Goal: Task Accomplishment & Management: Manage account settings

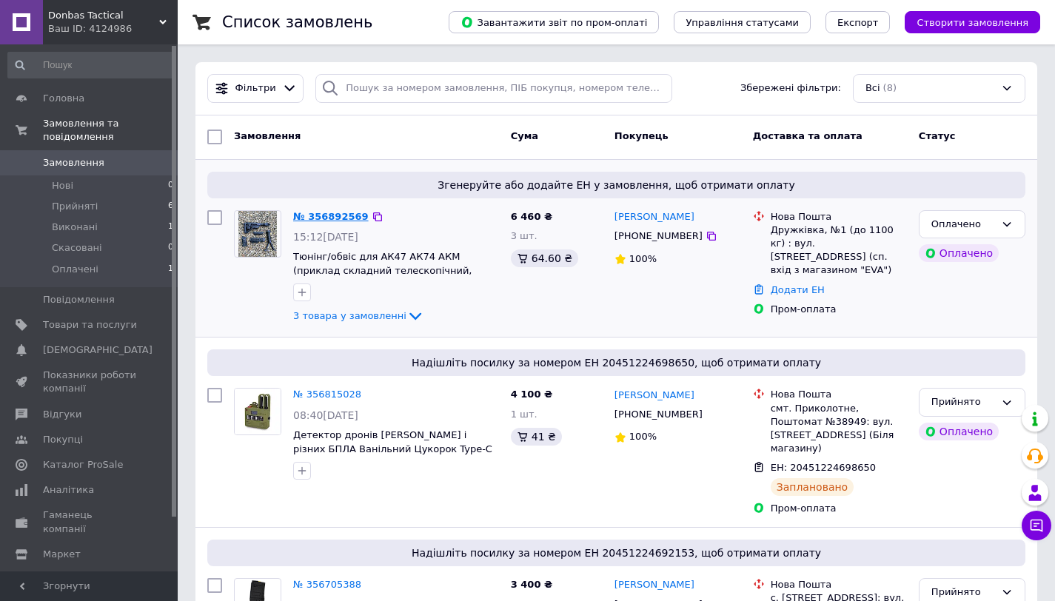
click at [360, 220] on link "№ 356892569" at bounding box center [331, 216] width 76 height 11
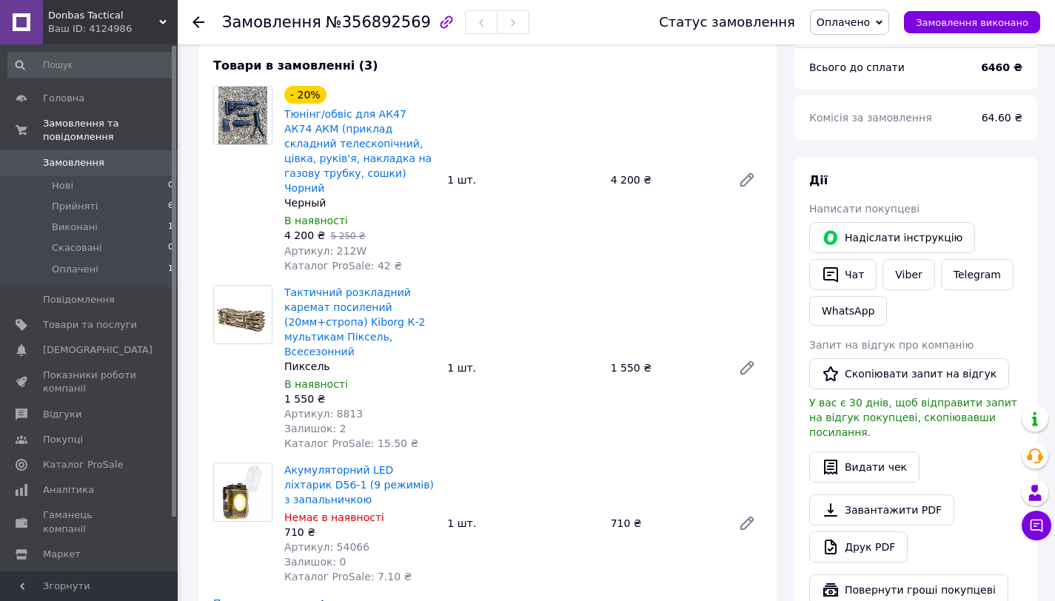
scroll to position [557, 0]
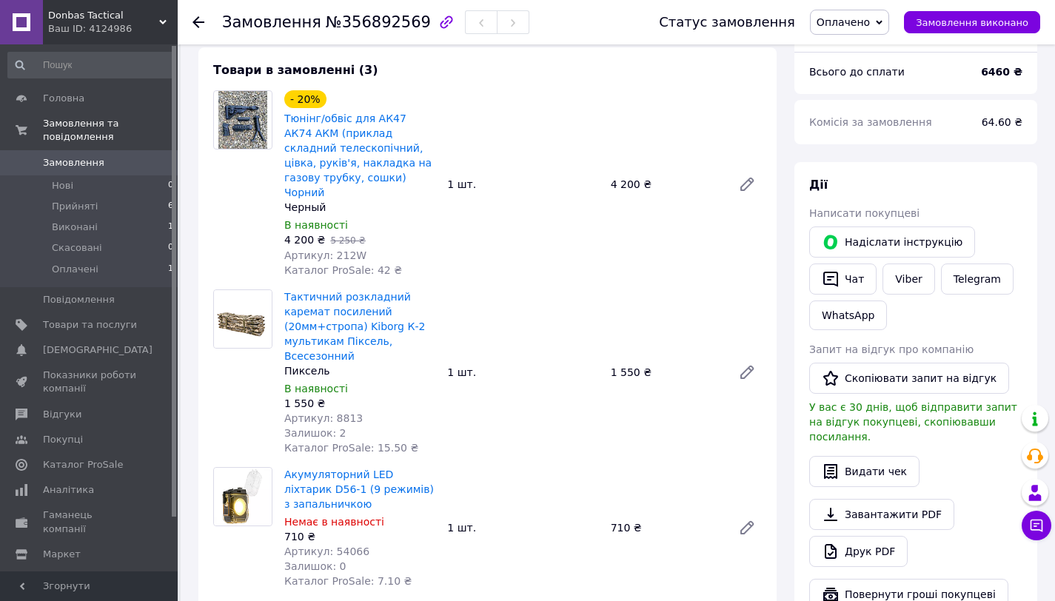
click at [199, 21] on icon at bounding box center [199, 22] width 12 height 12
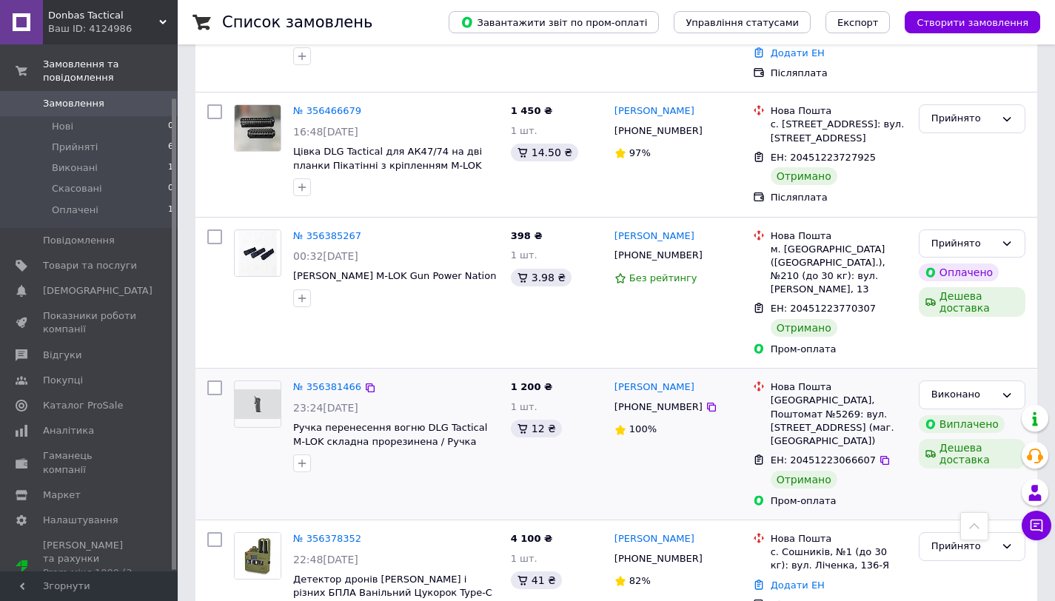
scroll to position [726, 0]
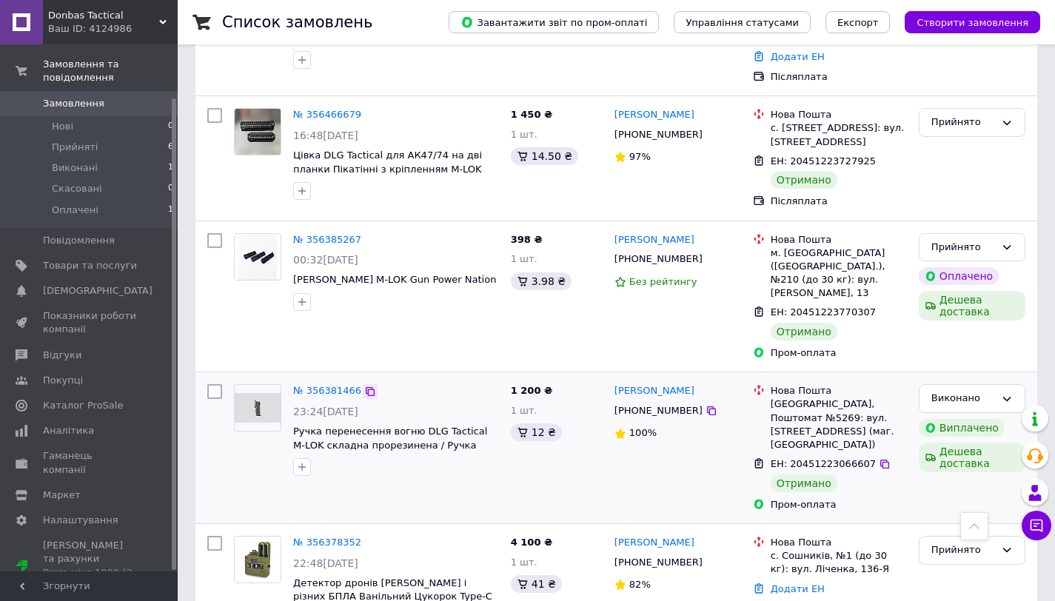
click at [369, 386] on icon at bounding box center [370, 392] width 12 height 12
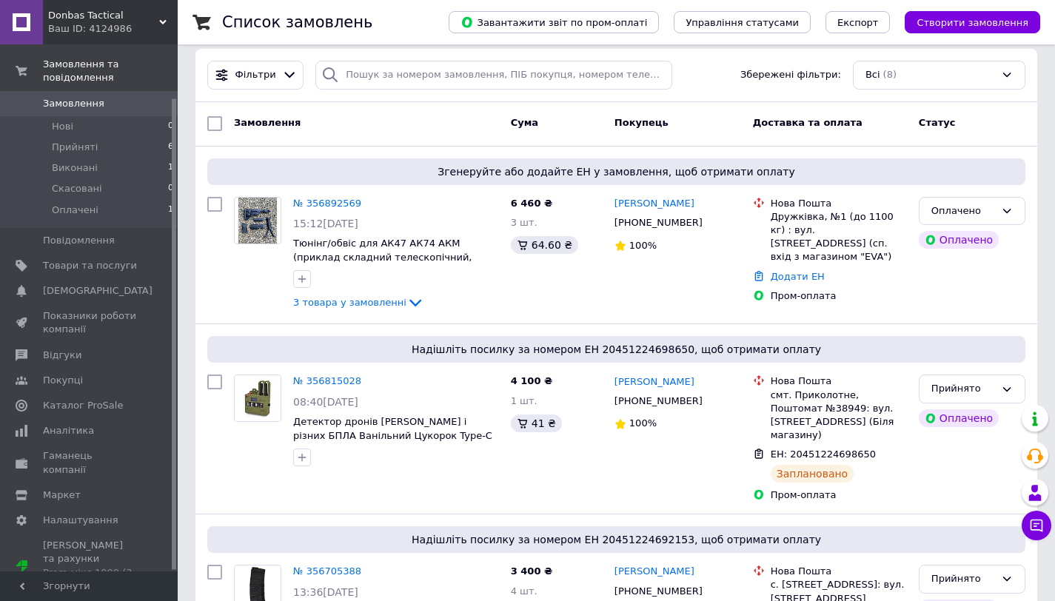
scroll to position [0, 0]
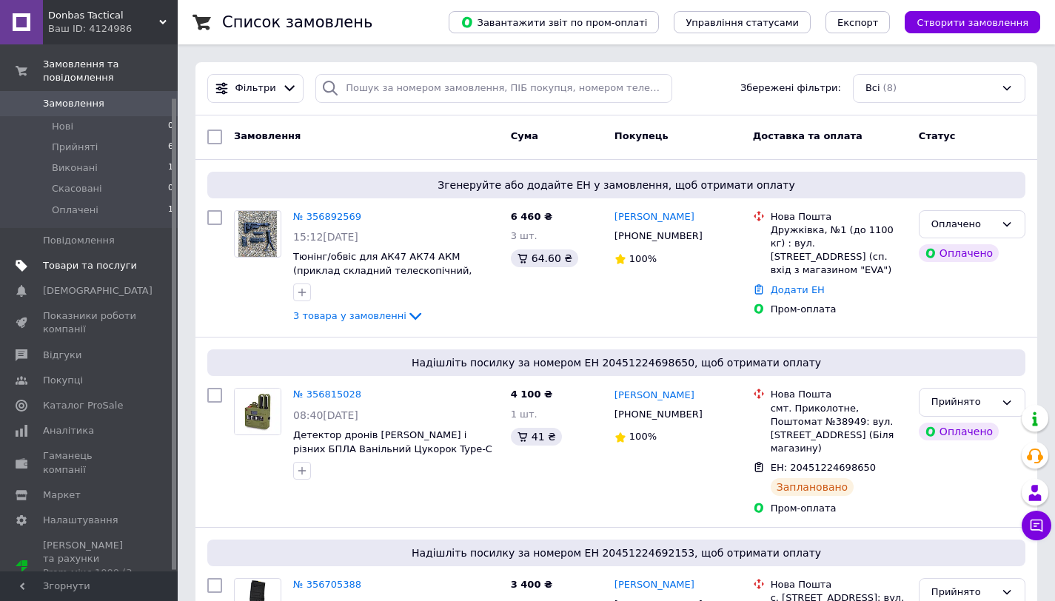
click at [78, 269] on span "Товари та послуги" at bounding box center [90, 265] width 94 height 13
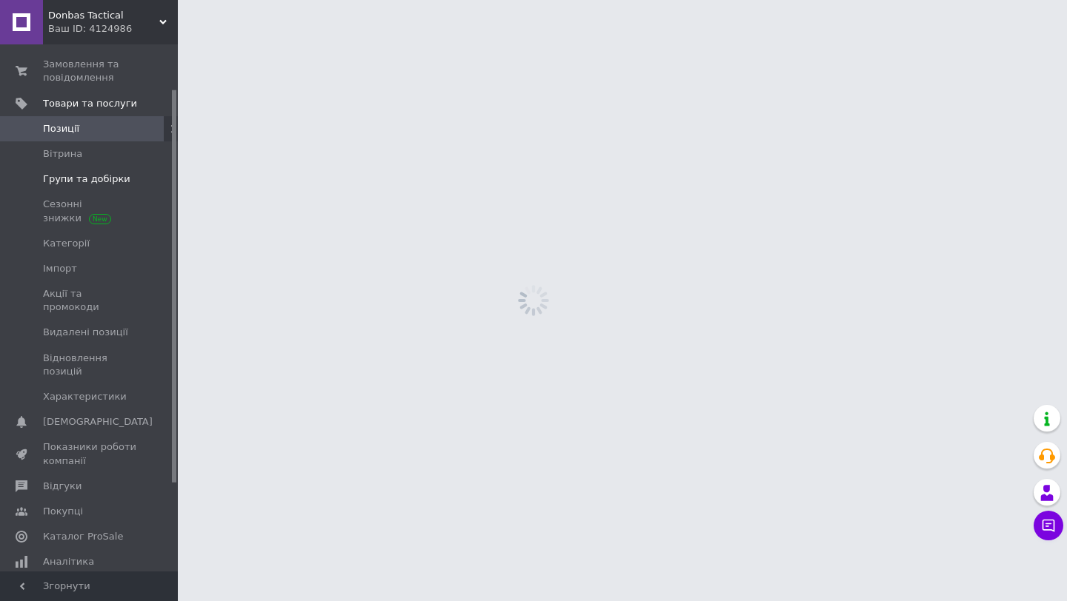
click at [67, 190] on link "Групи та добірки" at bounding box center [91, 179] width 182 height 25
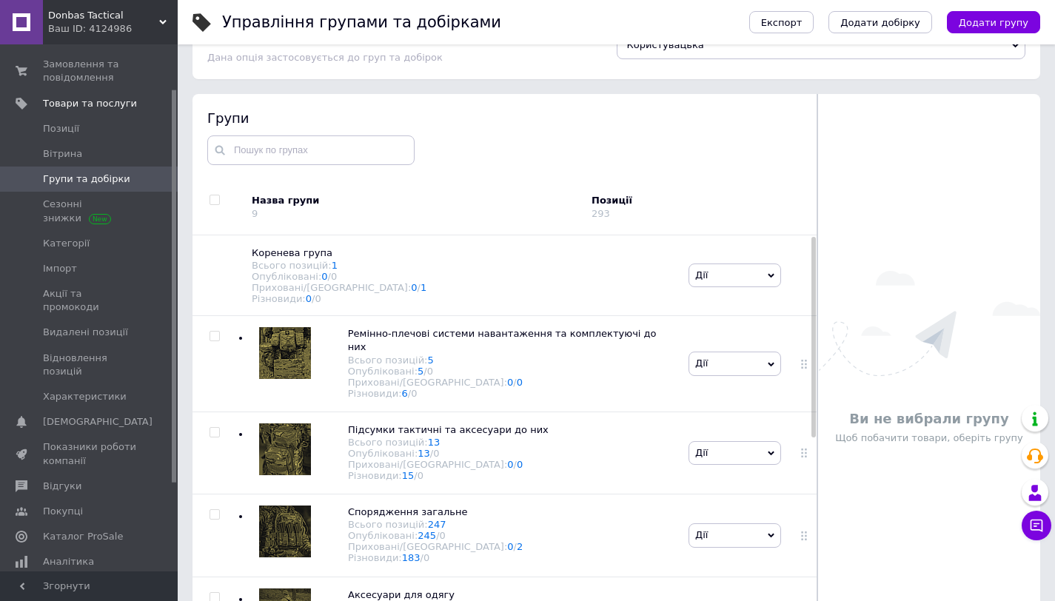
scroll to position [84, 0]
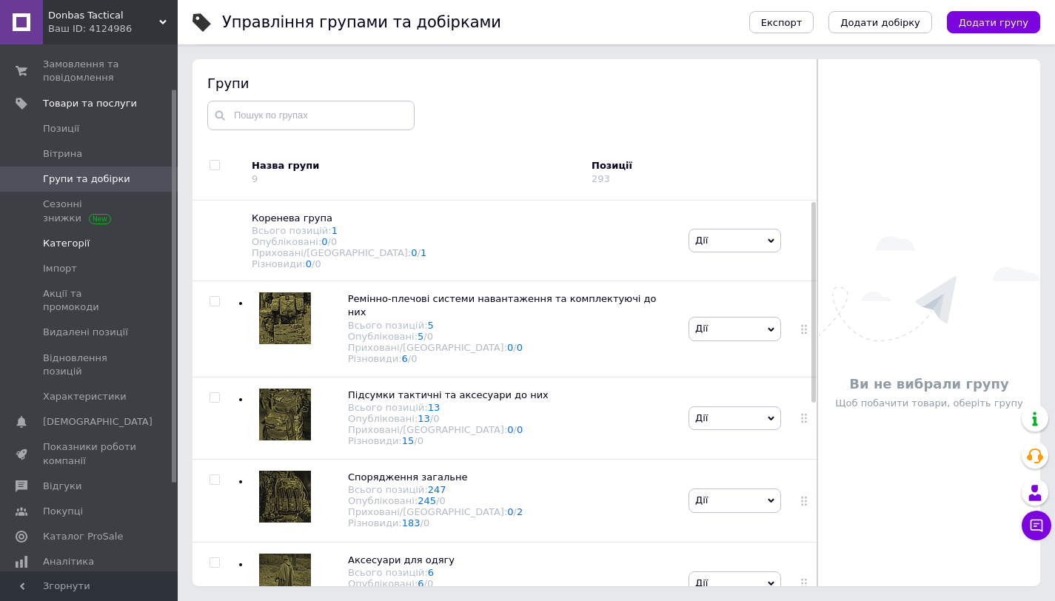
click at [70, 252] on link "Категорії" at bounding box center [91, 243] width 182 height 25
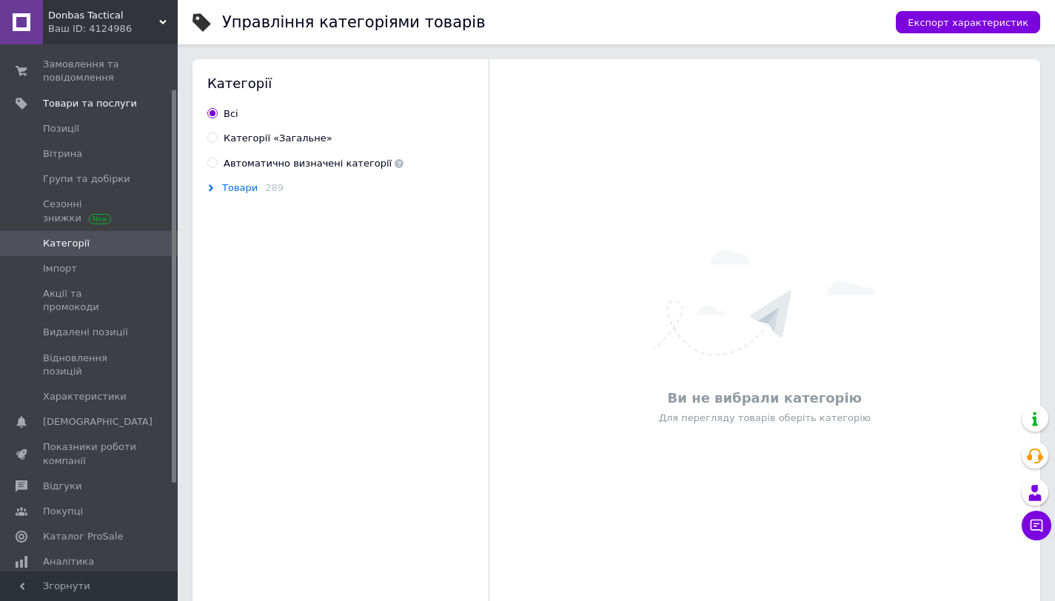
click at [229, 185] on span "Товари" at bounding box center [240, 188] width 36 height 12
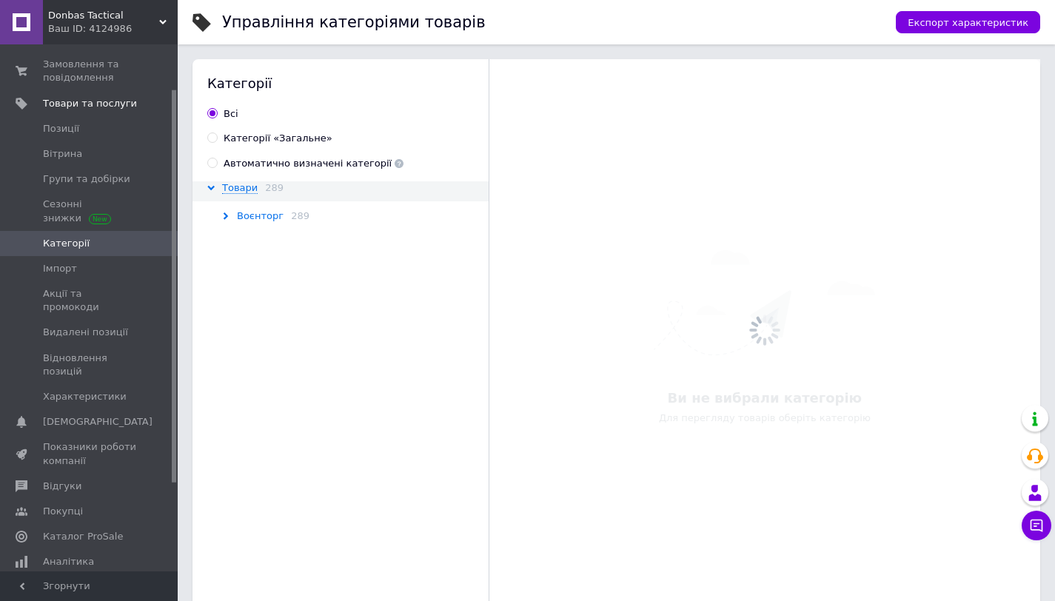
click at [278, 215] on span "Воєнторг" at bounding box center [260, 216] width 47 height 12
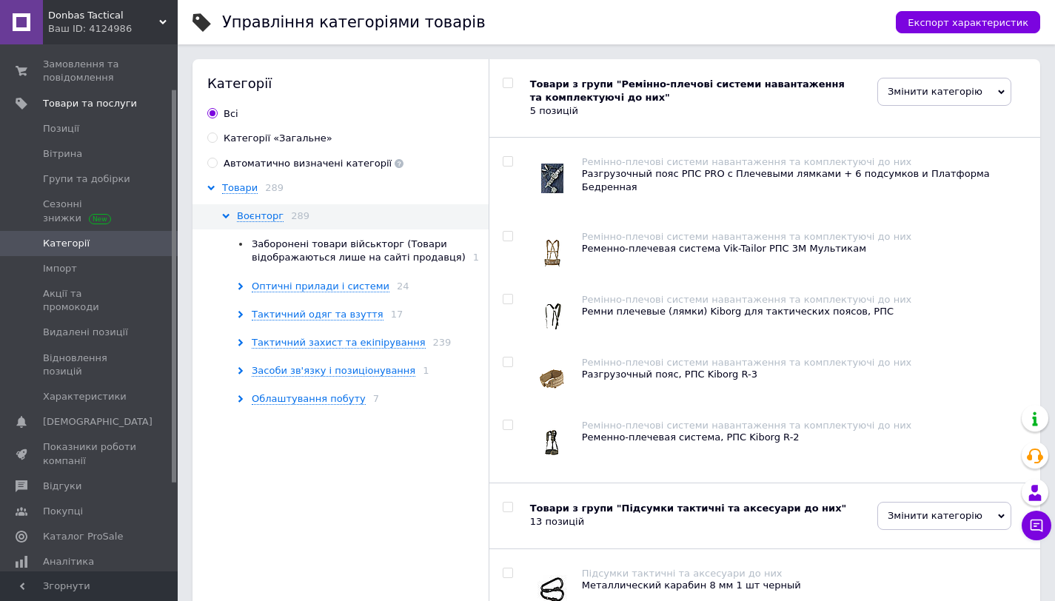
click at [290, 248] on span "Заборонені товари військторг (Товари відображаються лише на сайті продавця)" at bounding box center [359, 250] width 214 height 24
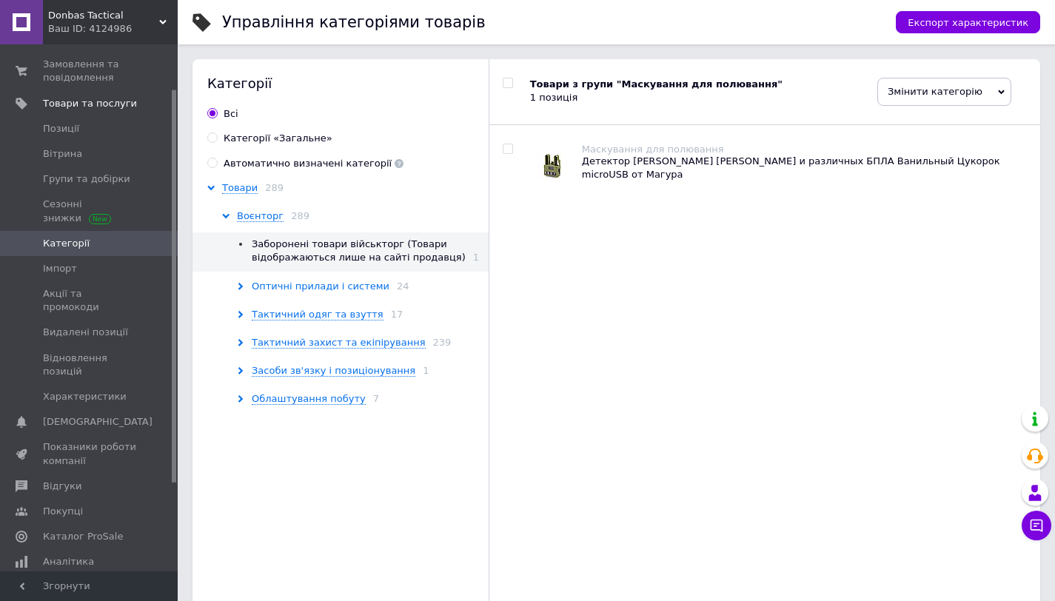
click at [294, 289] on span "Оптичні прилади і системи" at bounding box center [321, 287] width 138 height 12
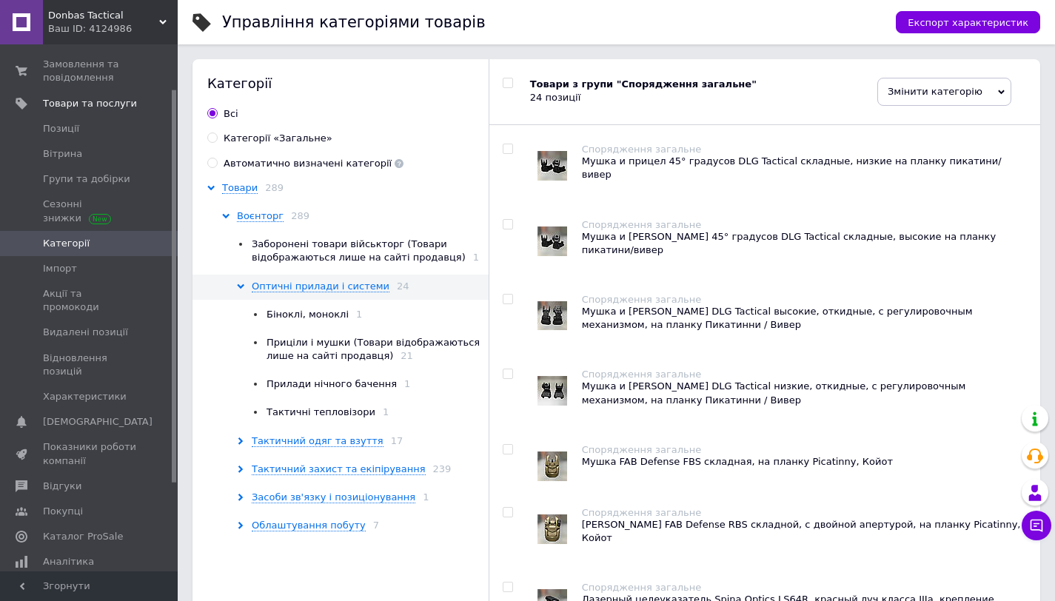
click at [301, 353] on span "Приціли і мушки (Товари відображаються лише на сайті продавця)" at bounding box center [373, 349] width 213 height 24
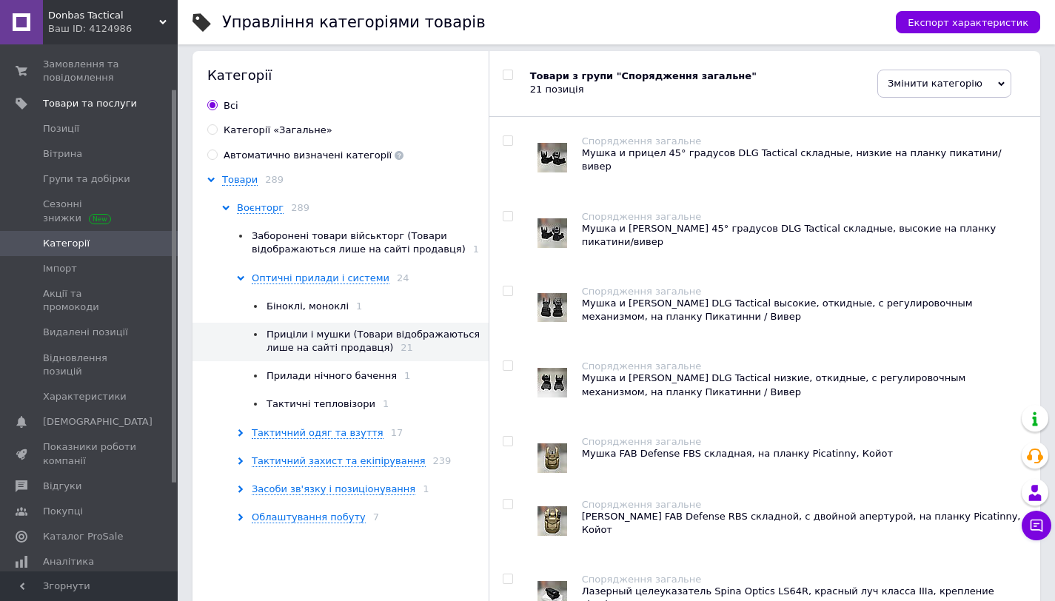
scroll to position [326, 0]
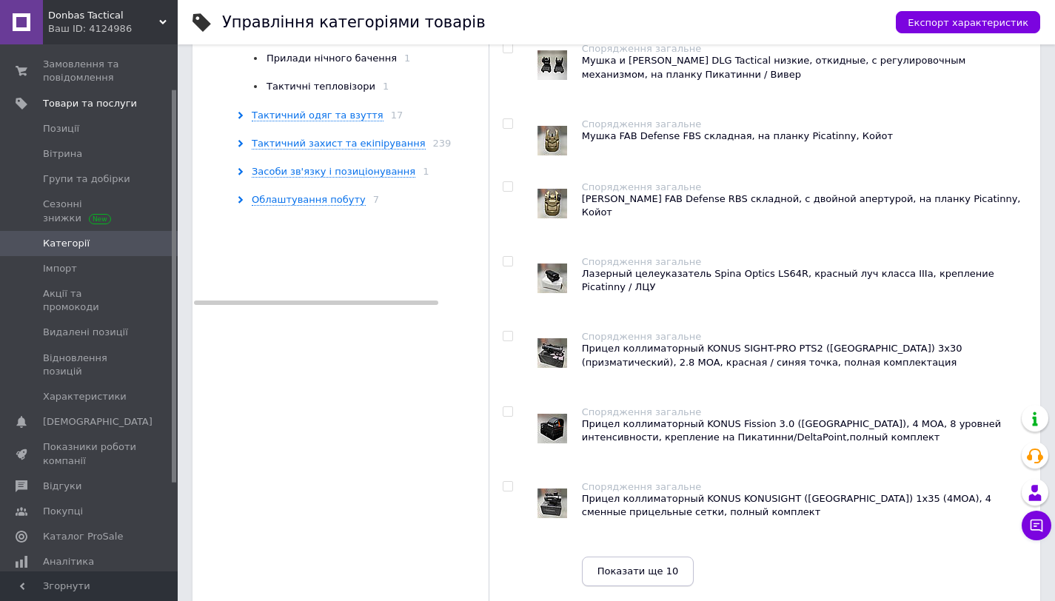
click at [624, 566] on span "Показати ще 10" at bounding box center [638, 571] width 81 height 11
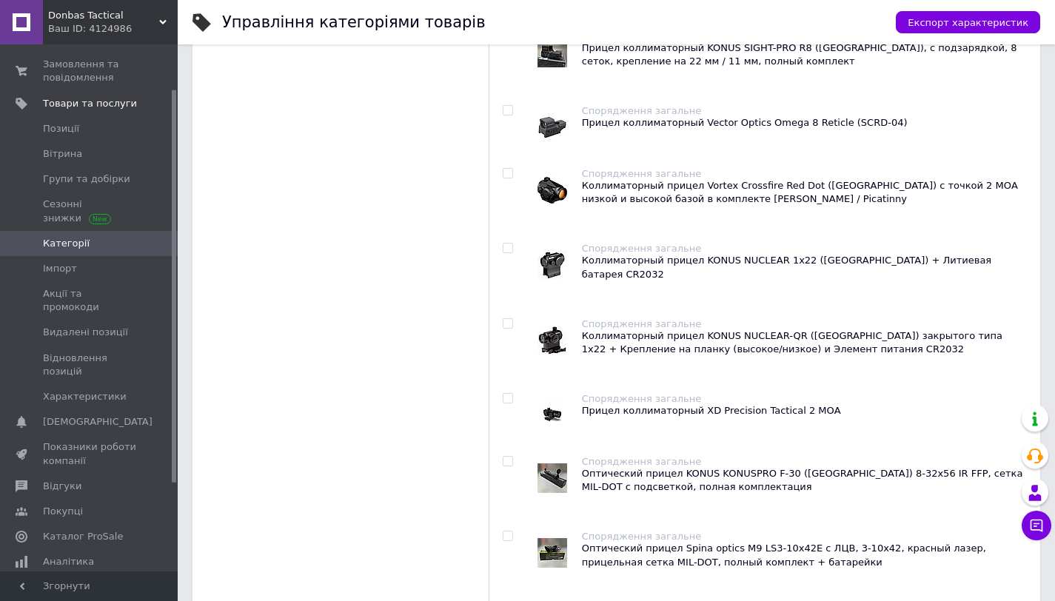
scroll to position [1041, 0]
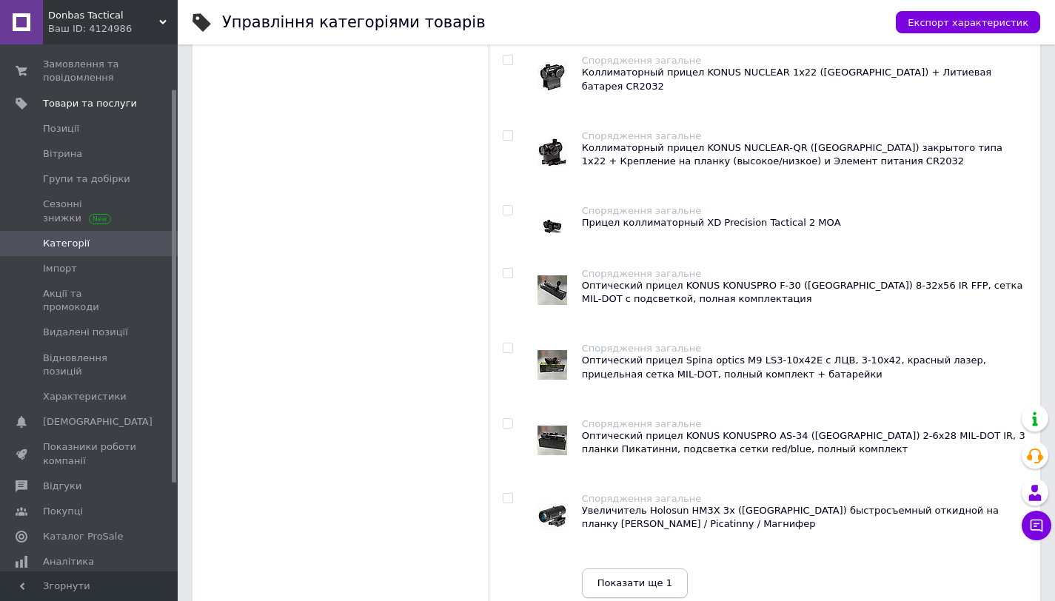
click at [613, 578] on span "Показати ще 1" at bounding box center [635, 583] width 75 height 11
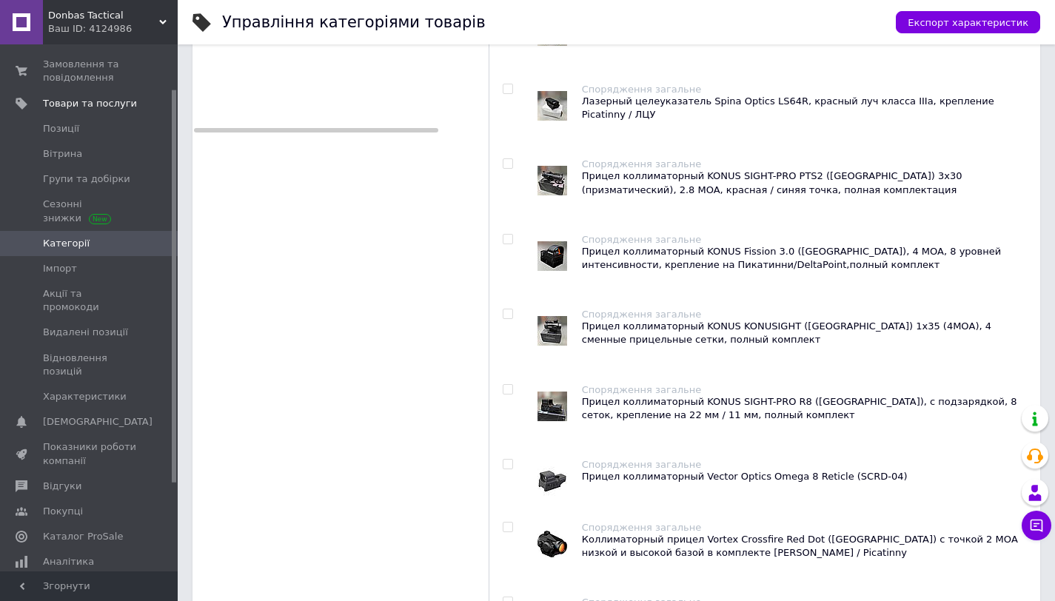
scroll to position [0, 0]
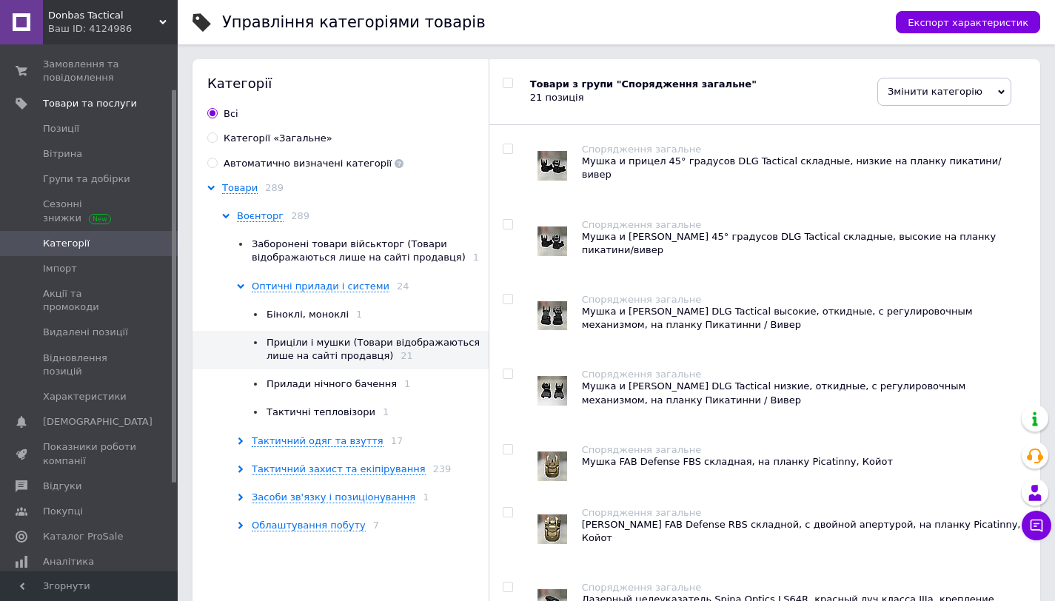
click at [506, 82] on input "checkbox" at bounding box center [508, 84] width 10 height 10
checkbox input "true"
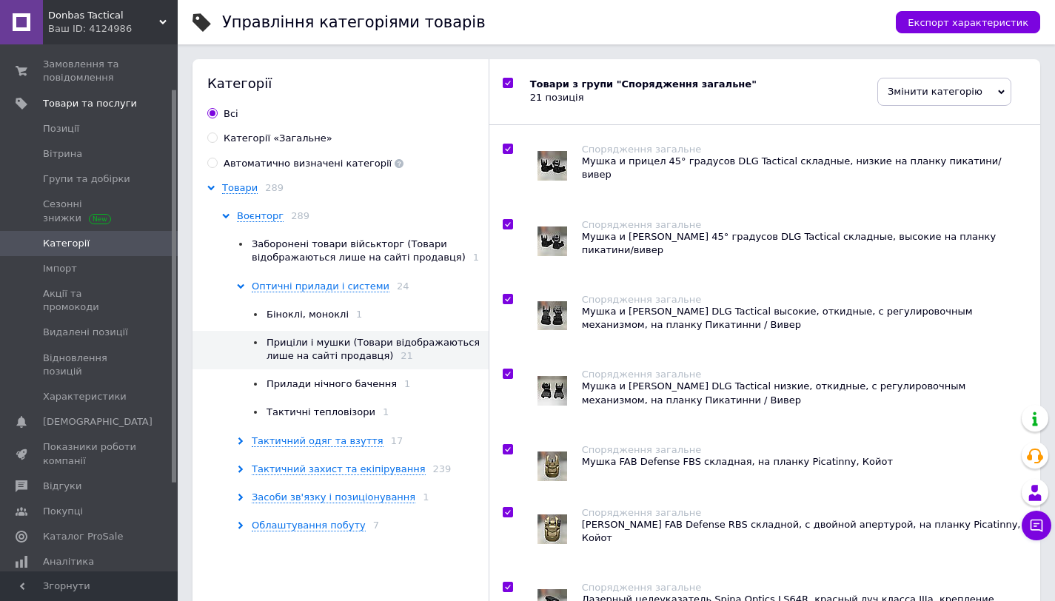
checkbox input "true"
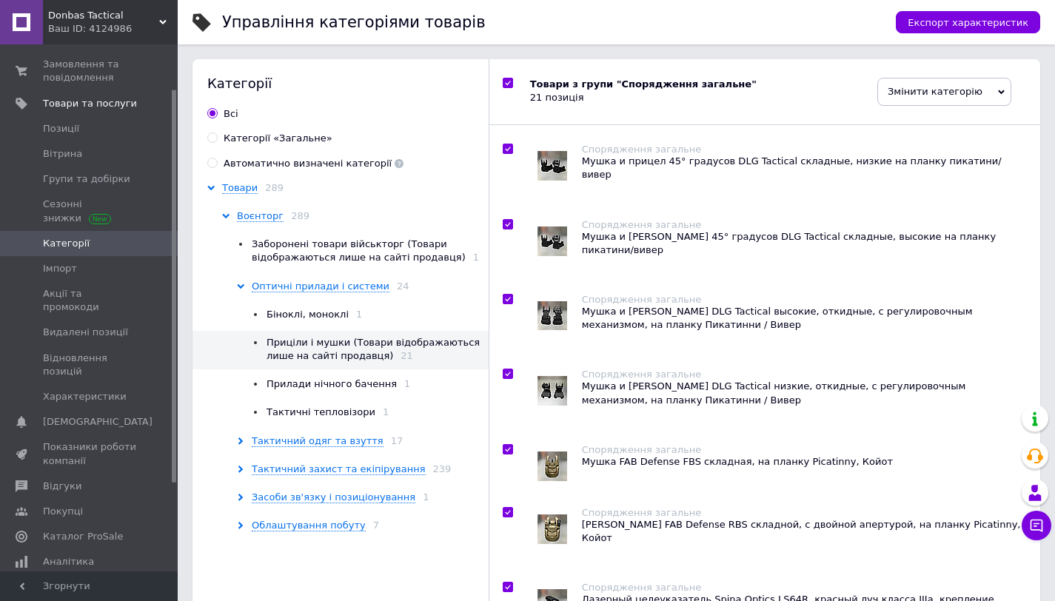
checkbox input "true"
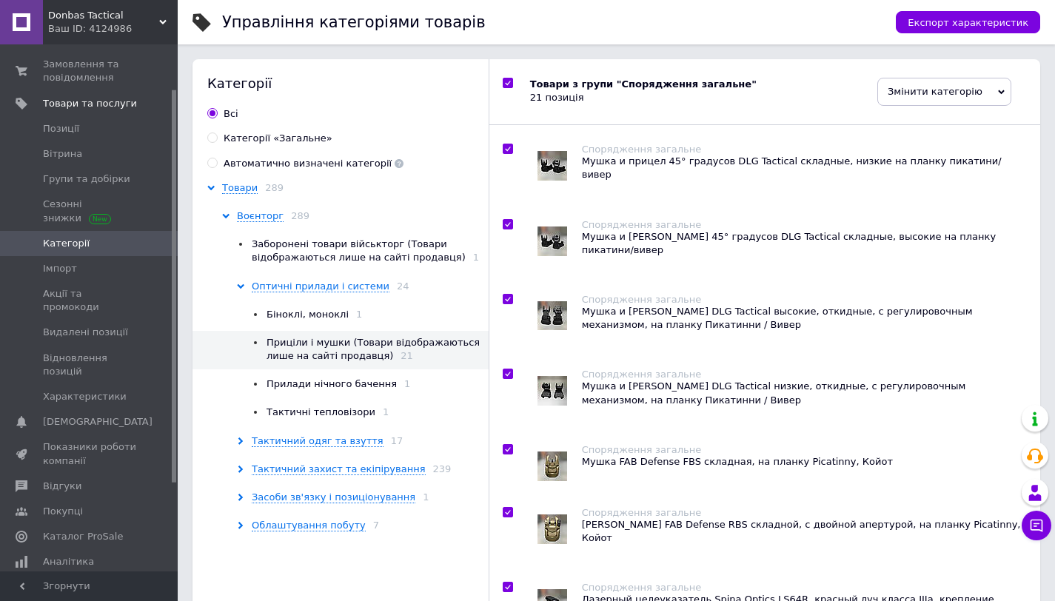
checkbox input "true"
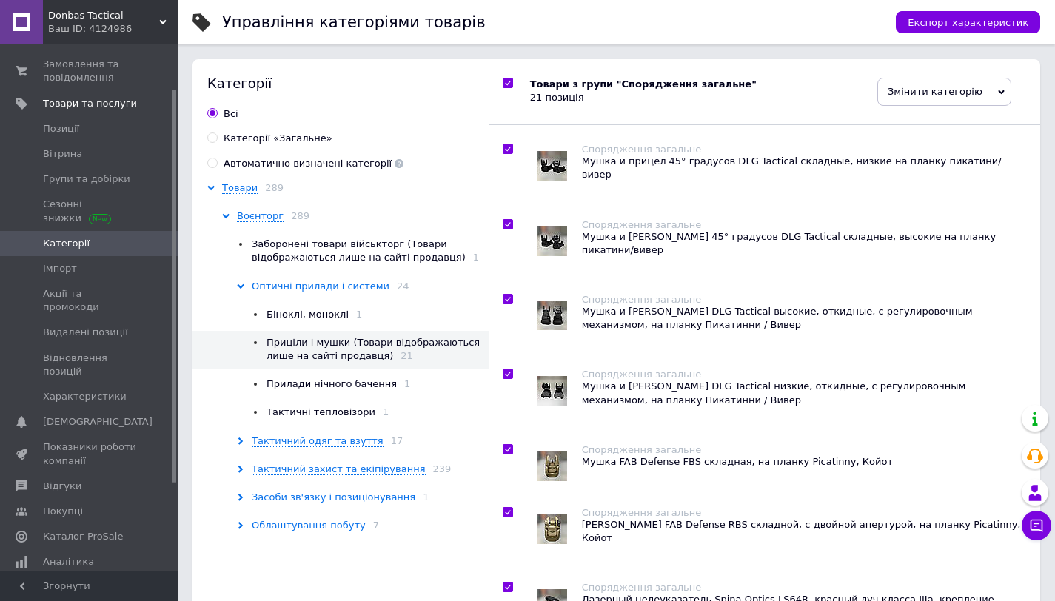
checkbox input "true"
click at [890, 97] on span "Змінити категорію" at bounding box center [945, 92] width 134 height 28
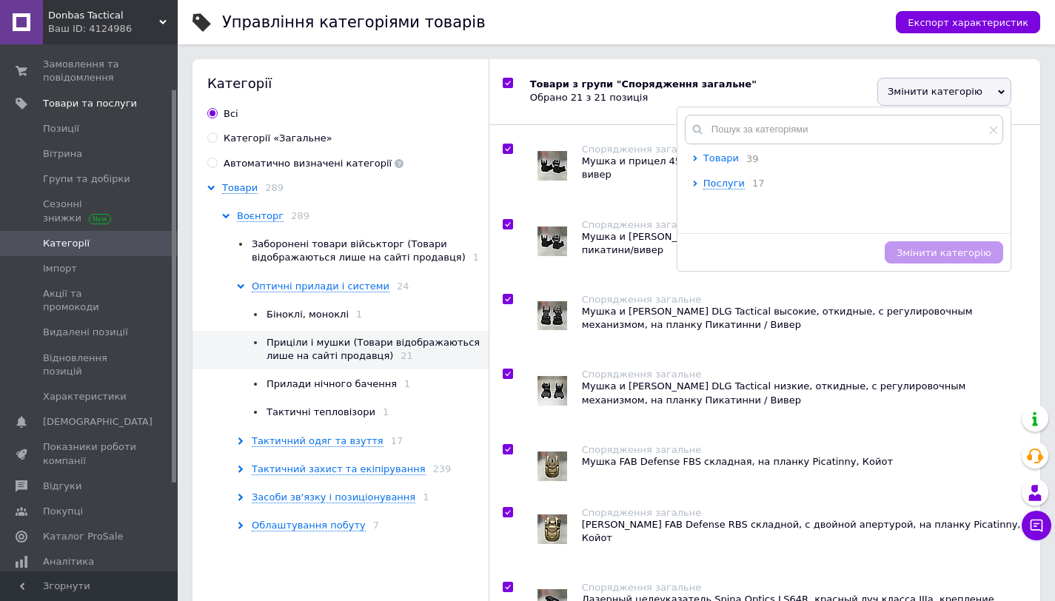
click at [704, 161] on span "Товари" at bounding box center [722, 158] width 36 height 11
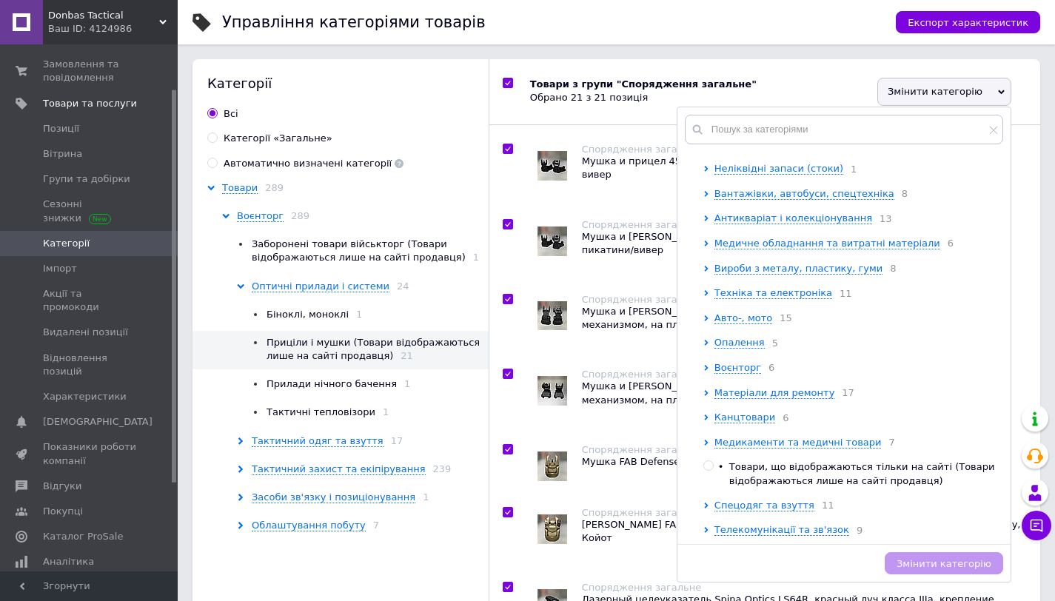
scroll to position [504, 0]
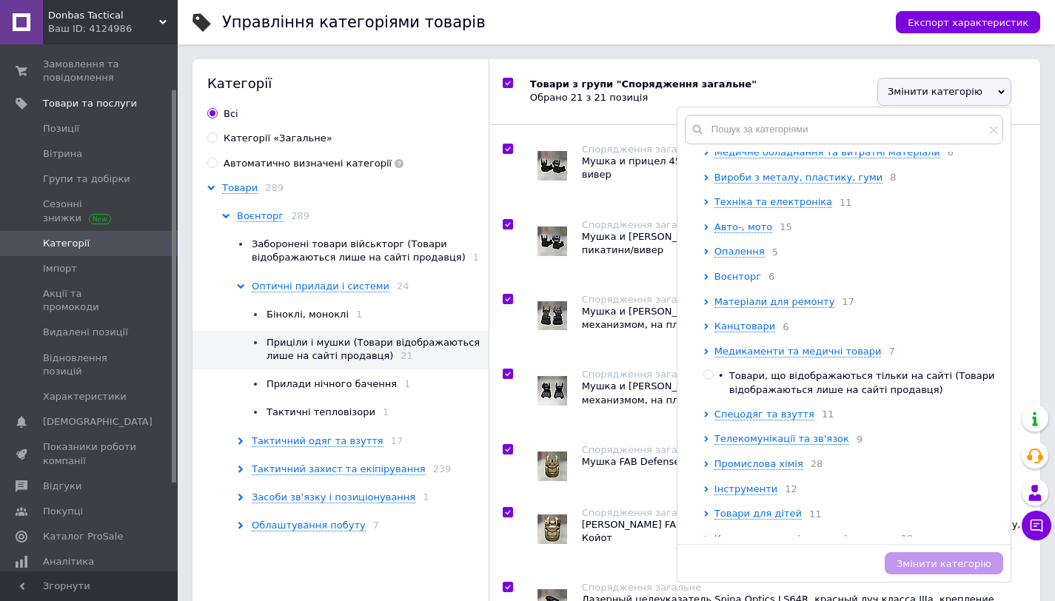
click at [722, 282] on span "Воєнторг" at bounding box center [738, 276] width 47 height 11
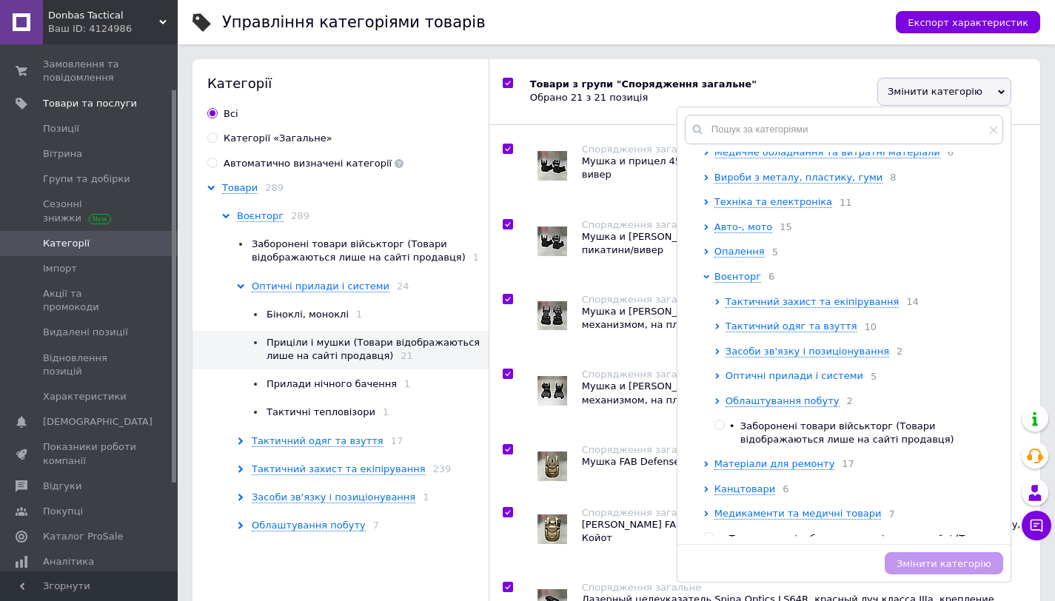
click at [748, 381] on span "Оптичні прилади і системи" at bounding box center [795, 375] width 138 height 11
checkbox input "true"
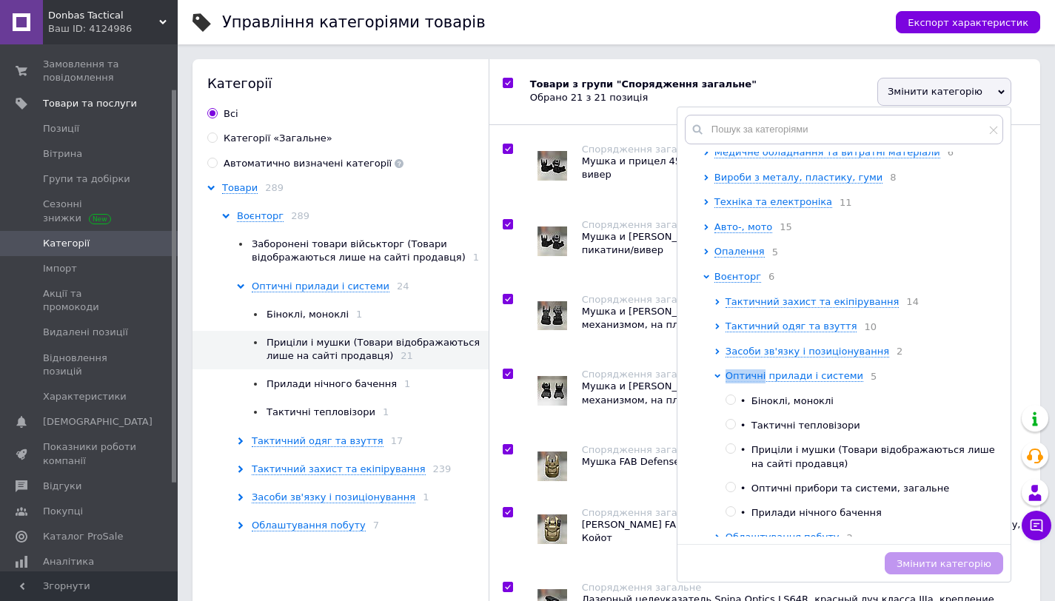
click at [726, 405] on div at bounding box center [731, 400] width 10 height 10
click at [726, 405] on input "radio" at bounding box center [731, 401] width 10 height 10
radio input "true"
click at [926, 567] on span "Змінити категорію" at bounding box center [944, 563] width 95 height 11
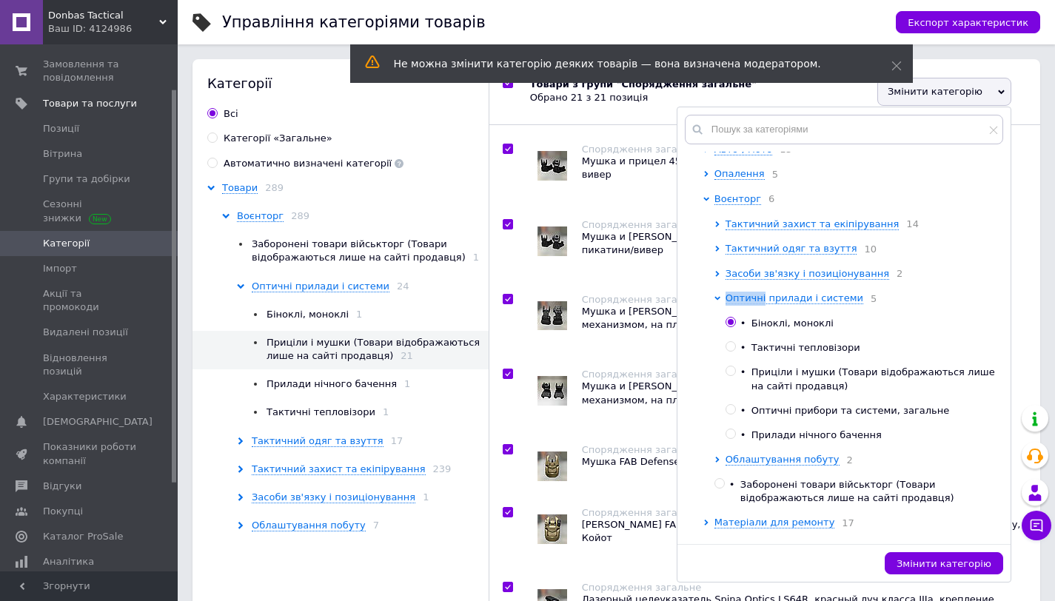
scroll to position [607, 0]
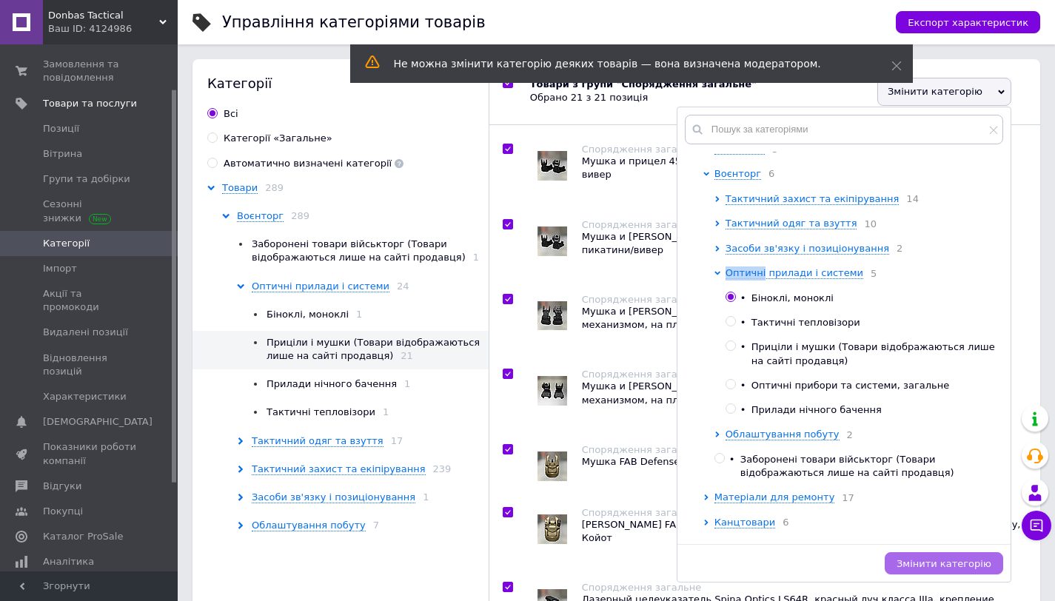
click at [927, 568] on span "Змінити категорію" at bounding box center [944, 563] width 95 height 11
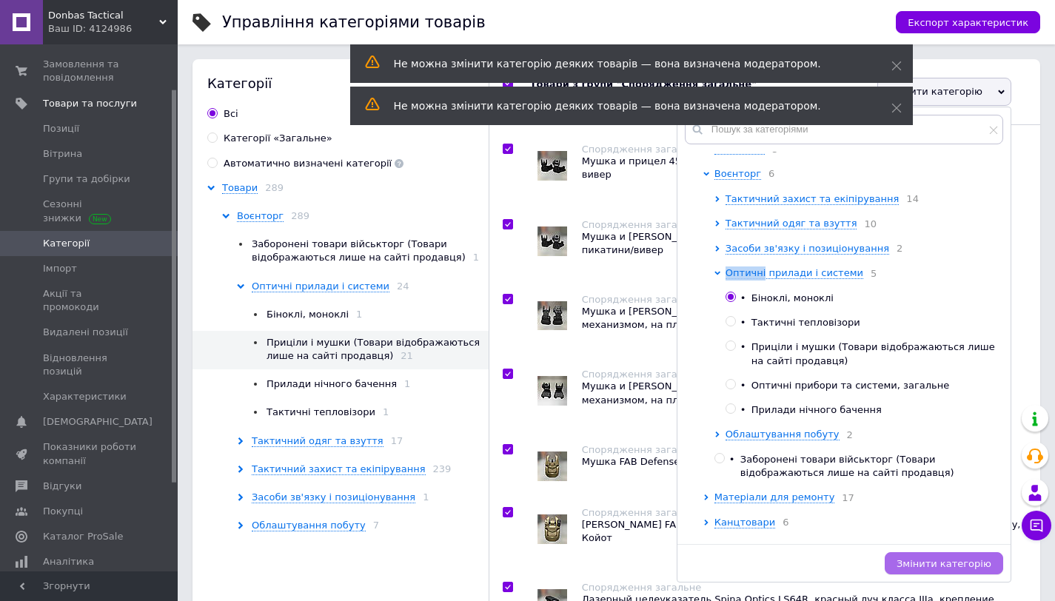
click at [927, 568] on span "Змінити категорію" at bounding box center [944, 563] width 95 height 11
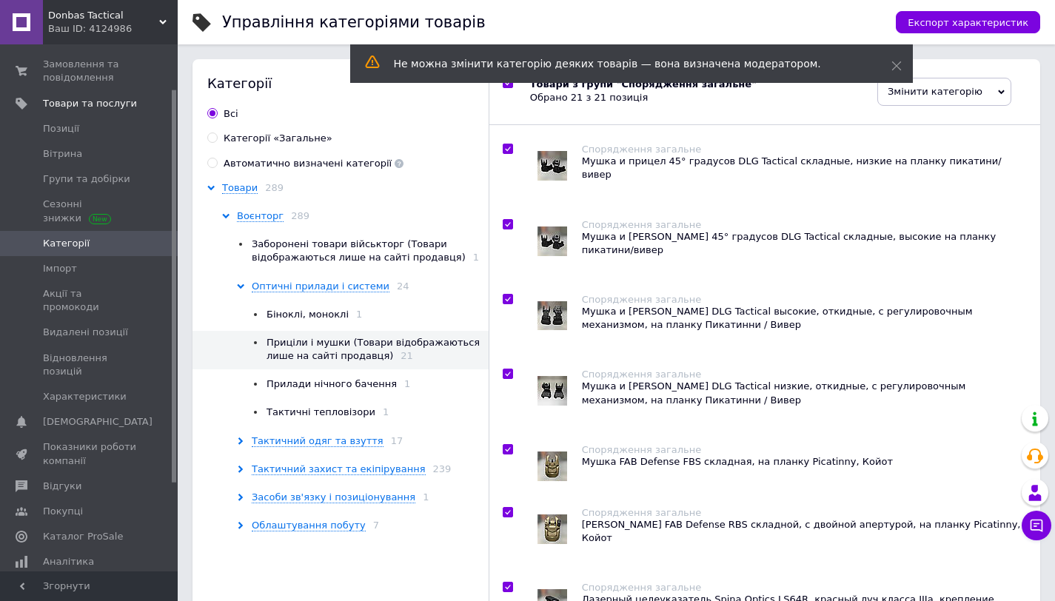
click at [508, 85] on div "Не можна змінити категорію деяких товарів — вона визначена модератором." at bounding box center [631, 65] width 563 height 42
click at [895, 68] on icon at bounding box center [897, 66] width 10 height 10
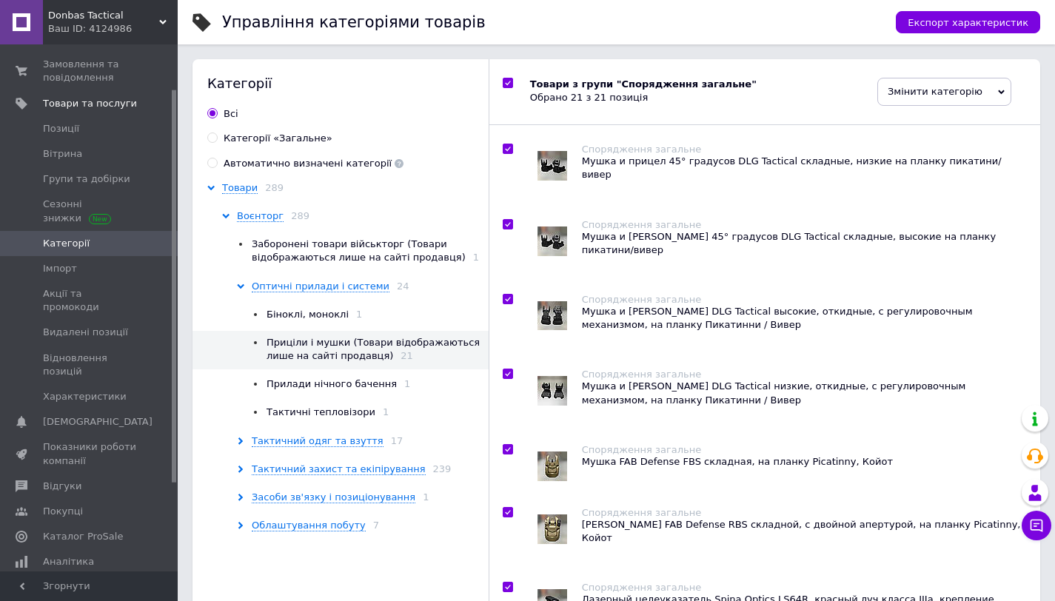
click at [505, 82] on input "checkbox" at bounding box center [508, 84] width 10 height 10
checkbox input "false"
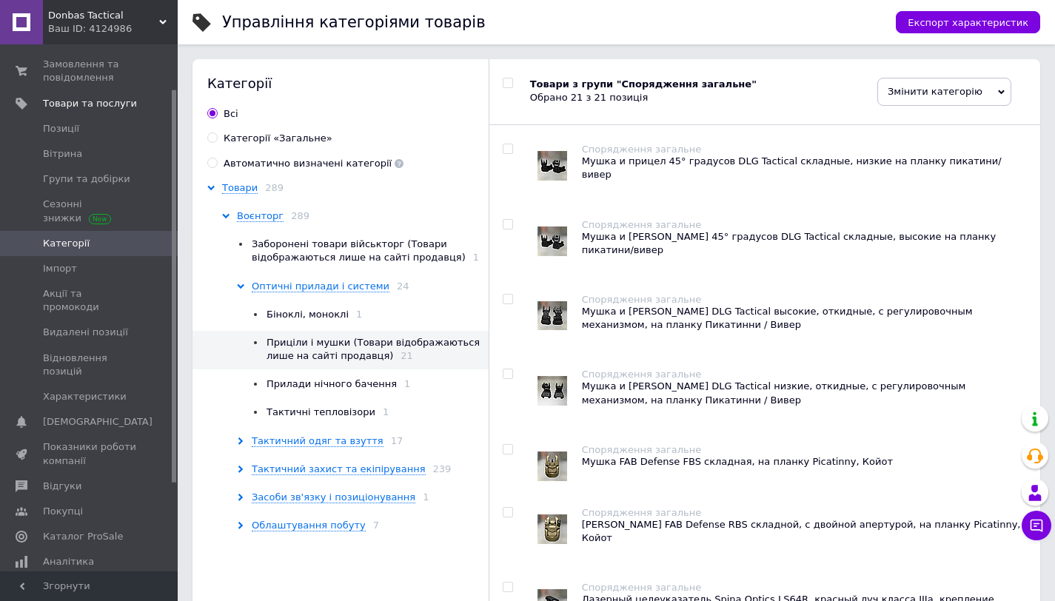
checkbox input "false"
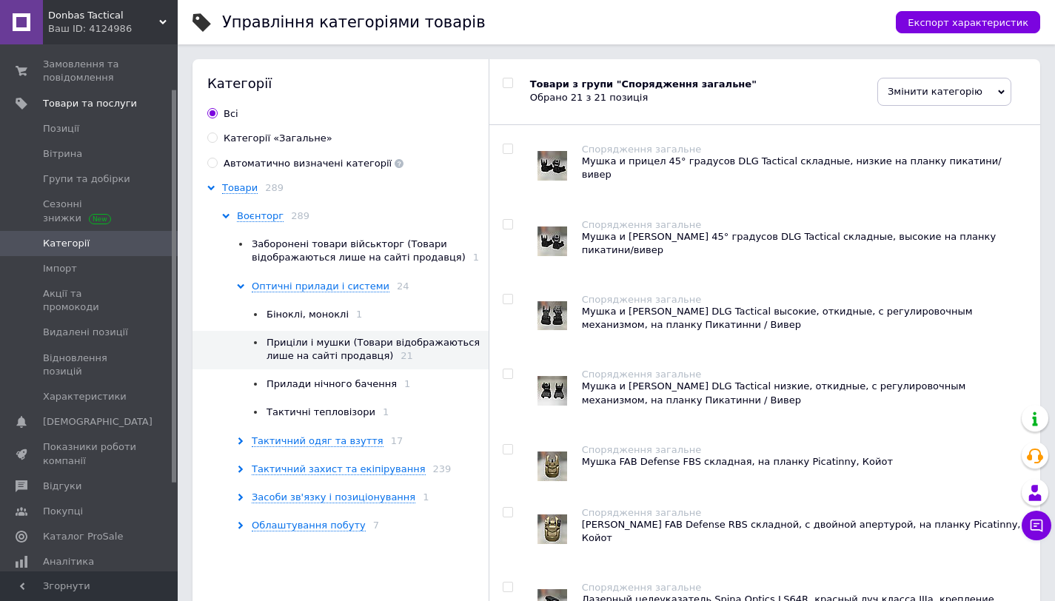
checkbox input "false"
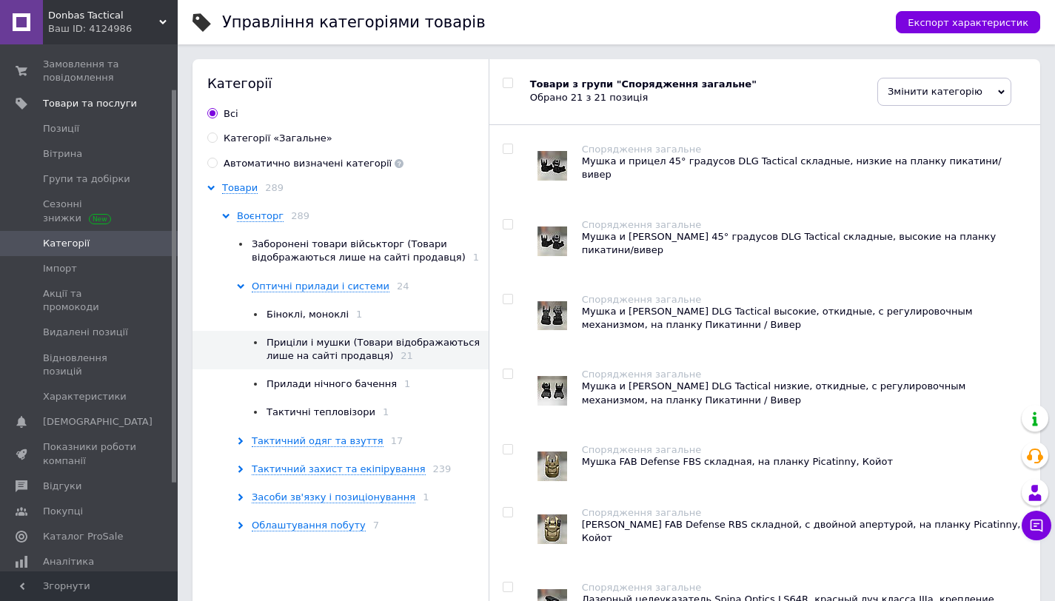
checkbox input "false"
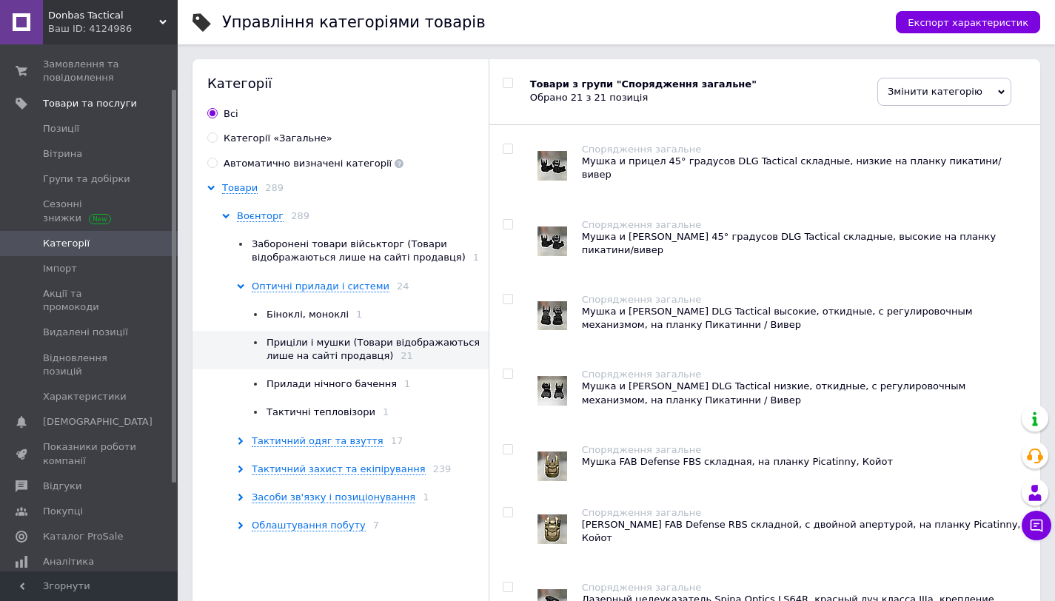
checkbox input "false"
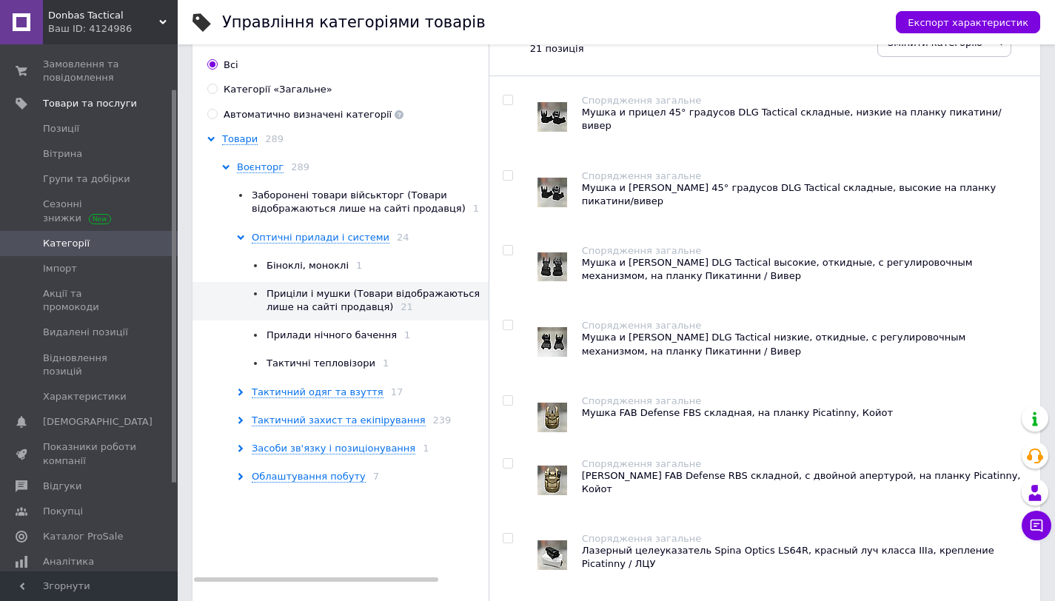
scroll to position [63, 0]
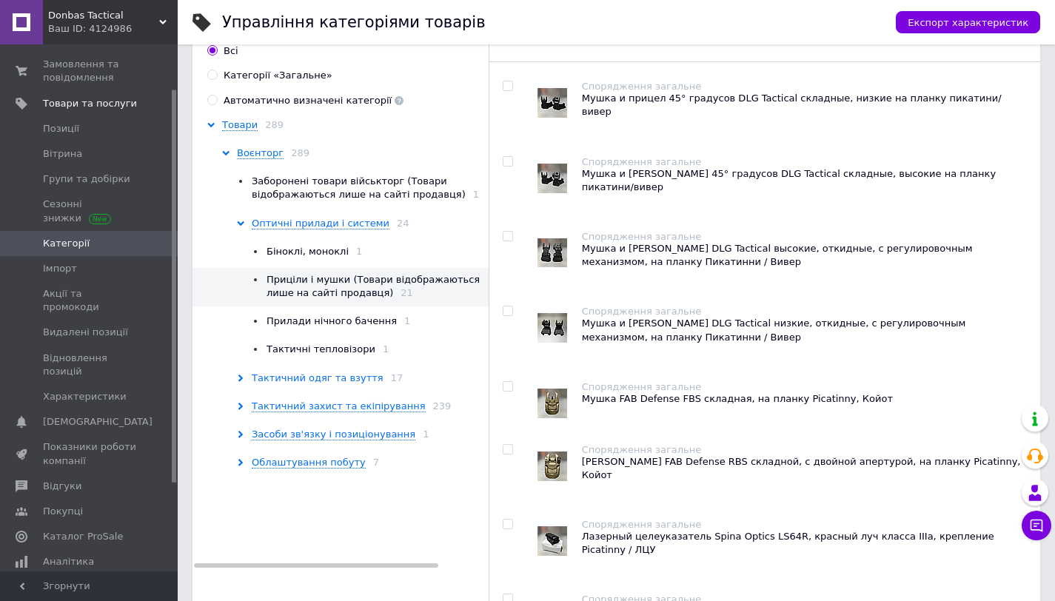
click at [352, 374] on span "Тактичний одяг та взуття" at bounding box center [318, 379] width 132 height 12
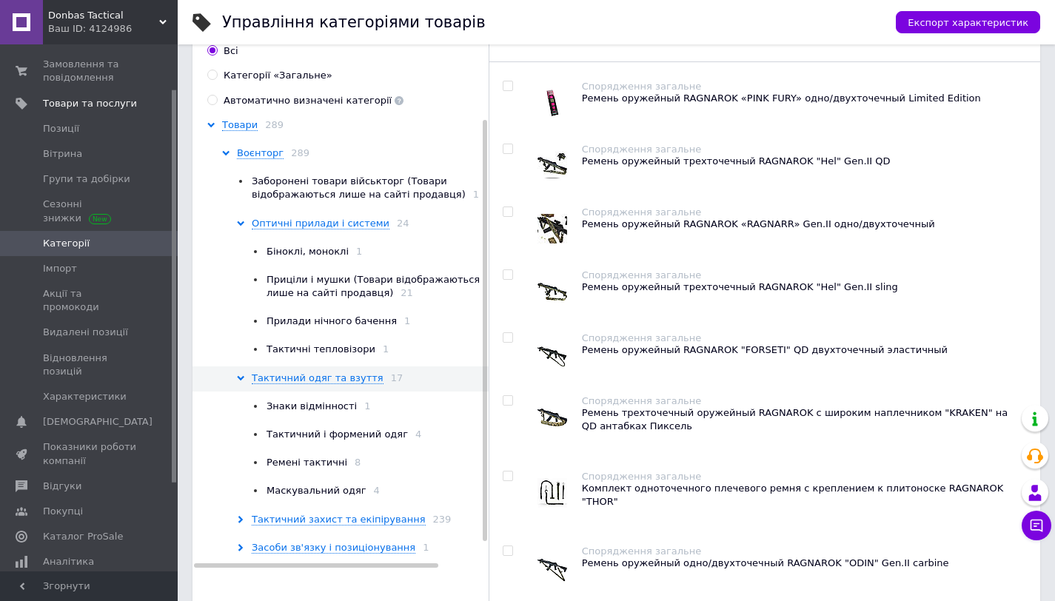
click at [350, 405] on span "Знаки відмінності 1" at bounding box center [319, 406] width 104 height 13
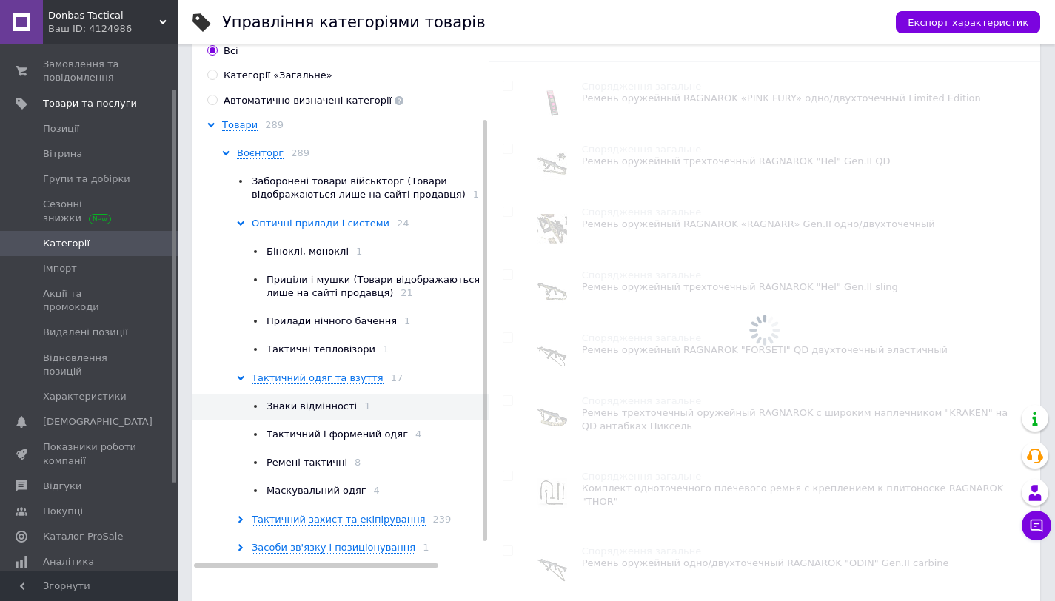
click at [350, 436] on span "Тактичний і формений одяг" at bounding box center [337, 434] width 141 height 11
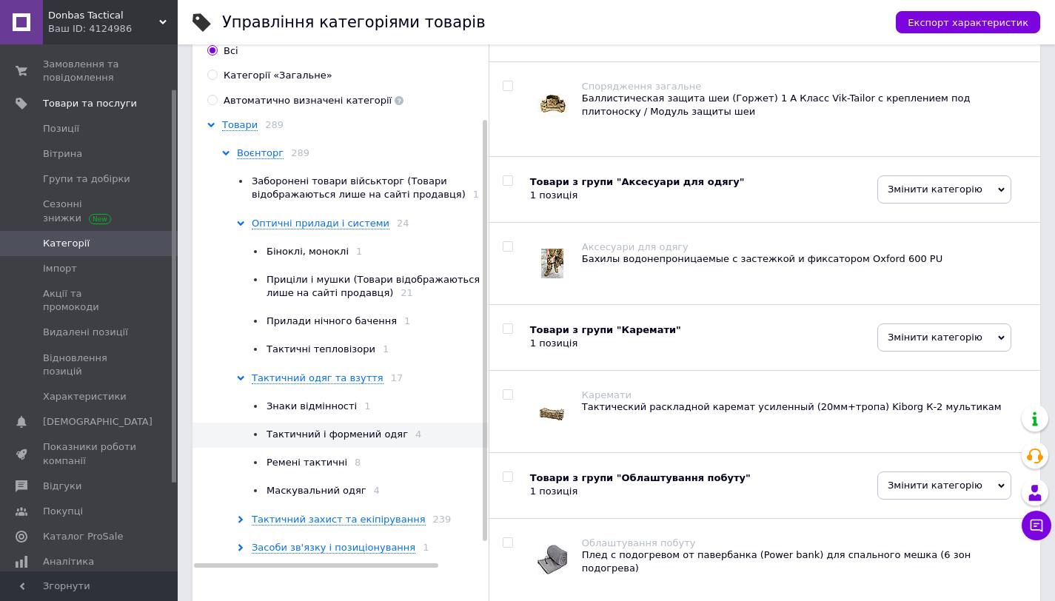
click at [337, 488] on span "Маскувальний одяг" at bounding box center [317, 490] width 100 height 11
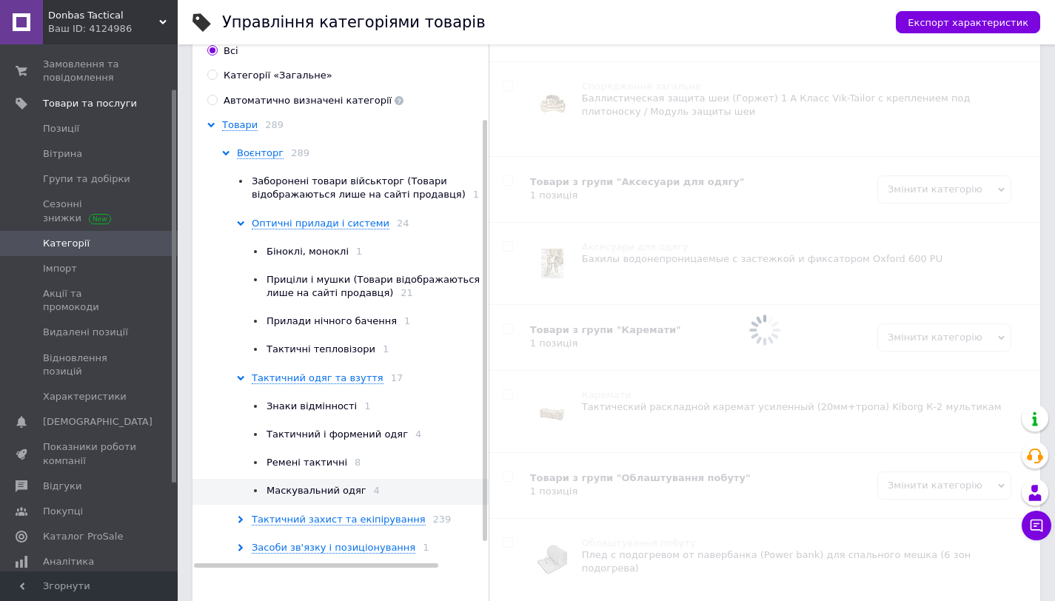
click at [321, 464] on span "Ремені тактичні" at bounding box center [307, 462] width 81 height 11
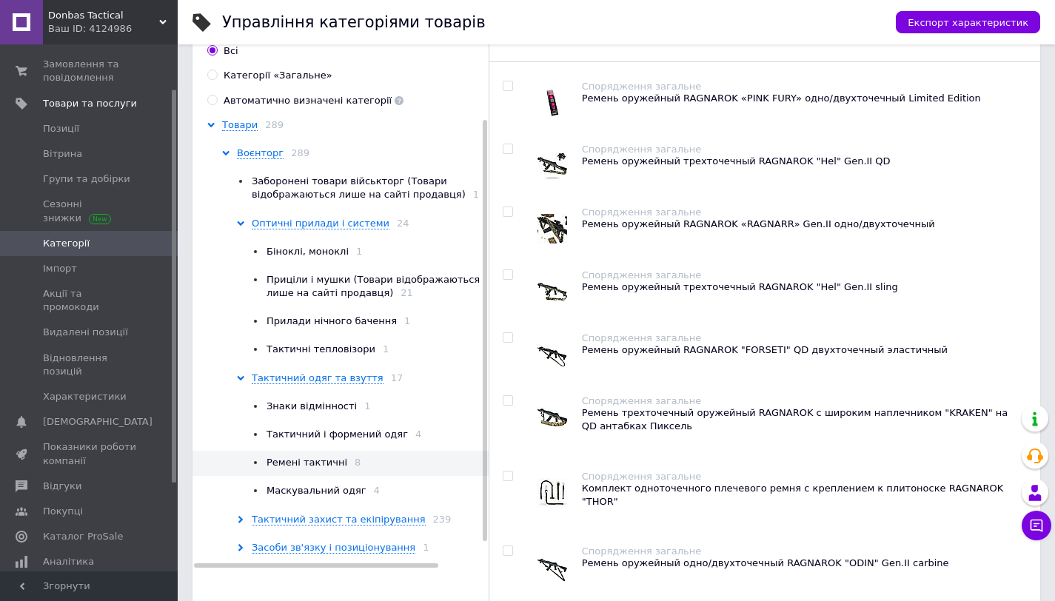
scroll to position [73, 0]
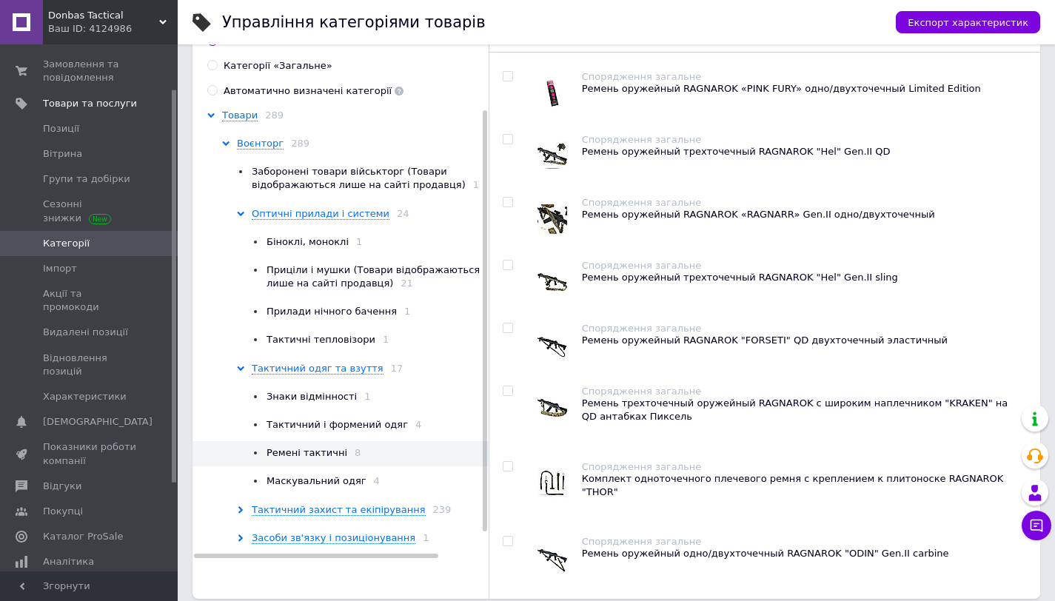
click at [340, 480] on span "Маскувальний одяг" at bounding box center [317, 481] width 100 height 11
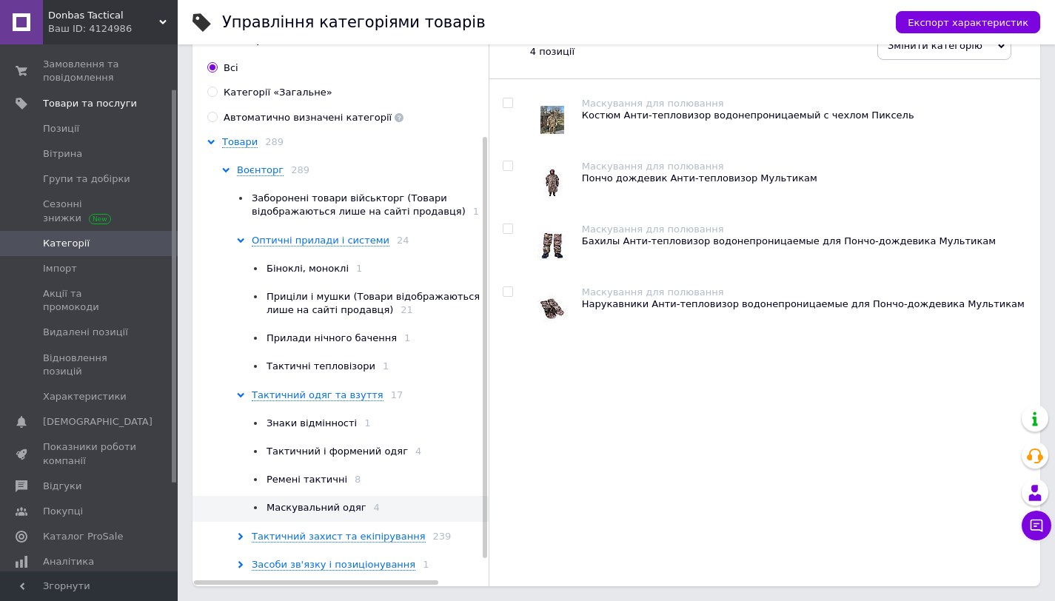
scroll to position [28, 0]
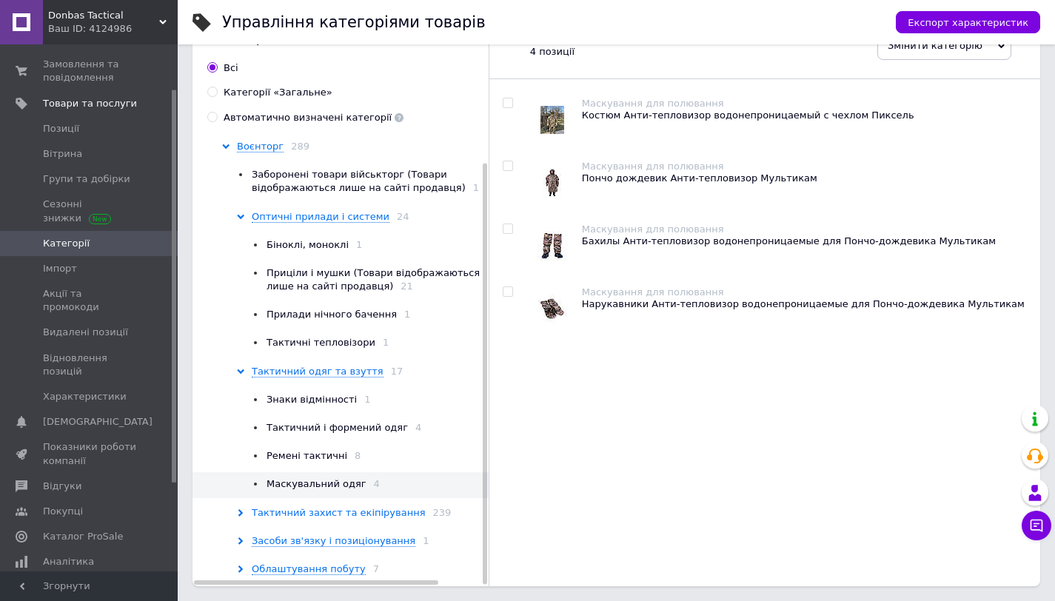
click at [358, 507] on span "Тактичний захист та екіпірування" at bounding box center [339, 513] width 174 height 12
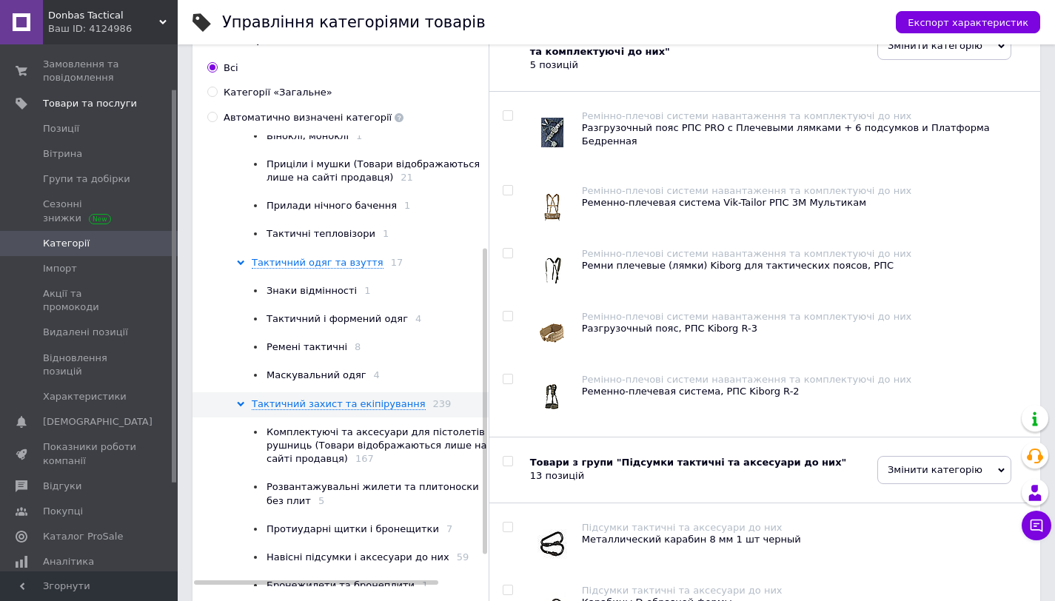
scroll to position [210, 0]
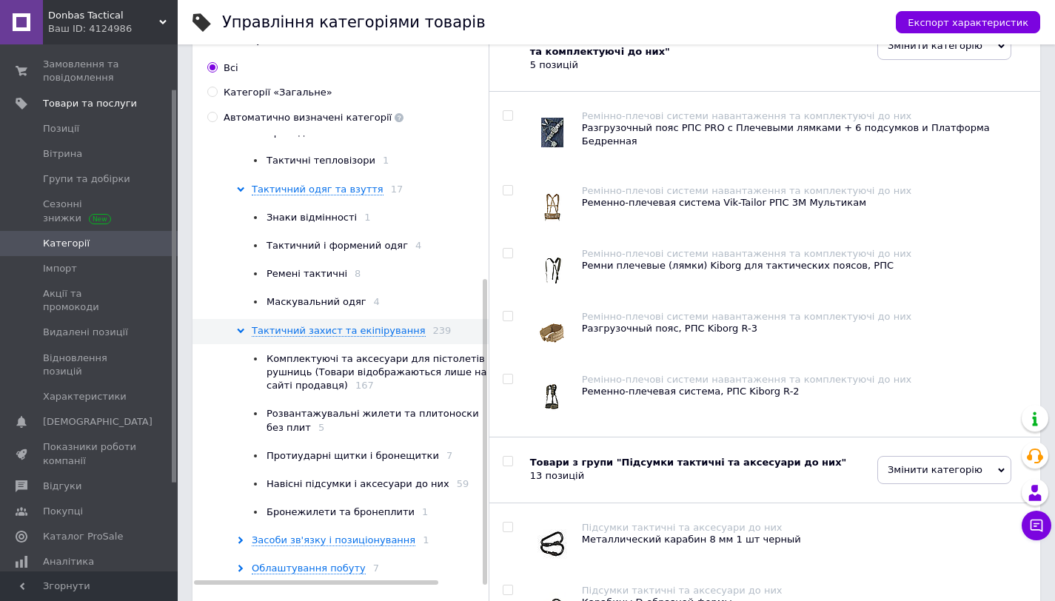
click at [401, 358] on span "Комплектуючі та аксесуари для пістолетів і рушниць (Товари відображаються лише …" at bounding box center [379, 372] width 224 height 38
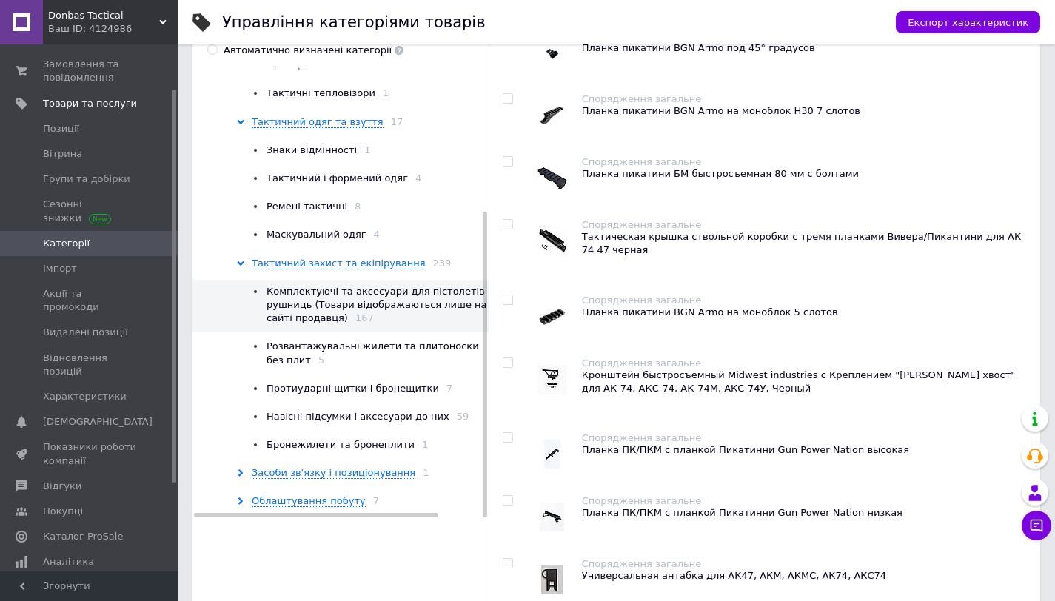
scroll to position [278, 0]
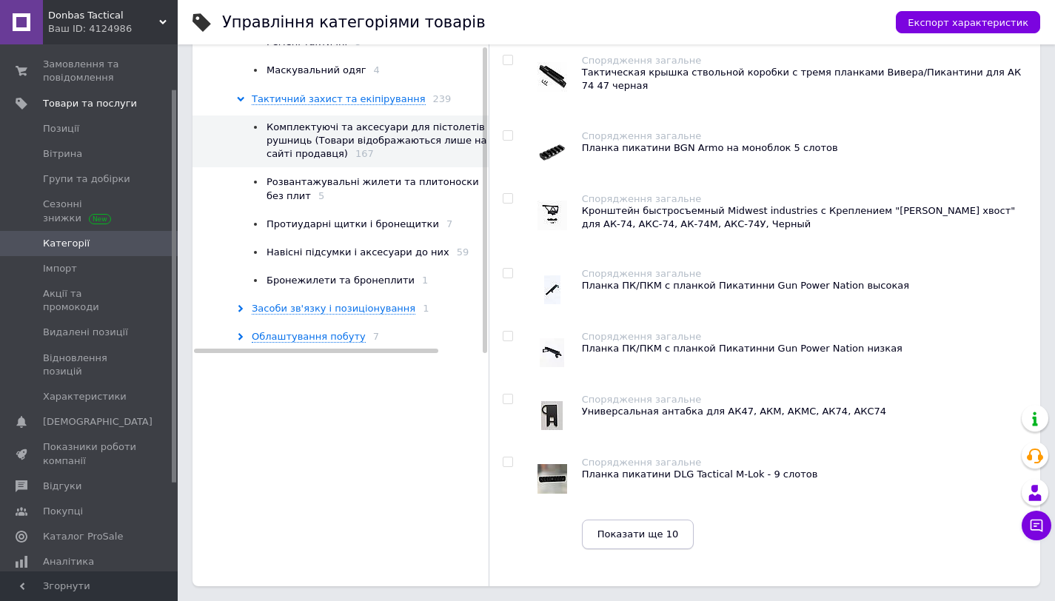
click at [618, 525] on button "Показати ще 10" at bounding box center [638, 535] width 113 height 30
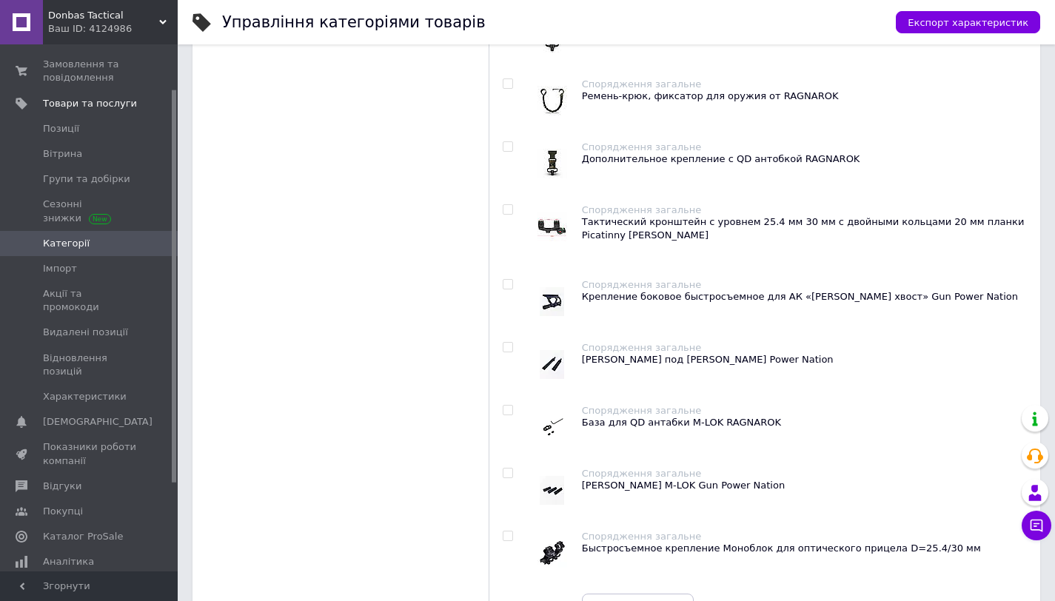
scroll to position [919, 0]
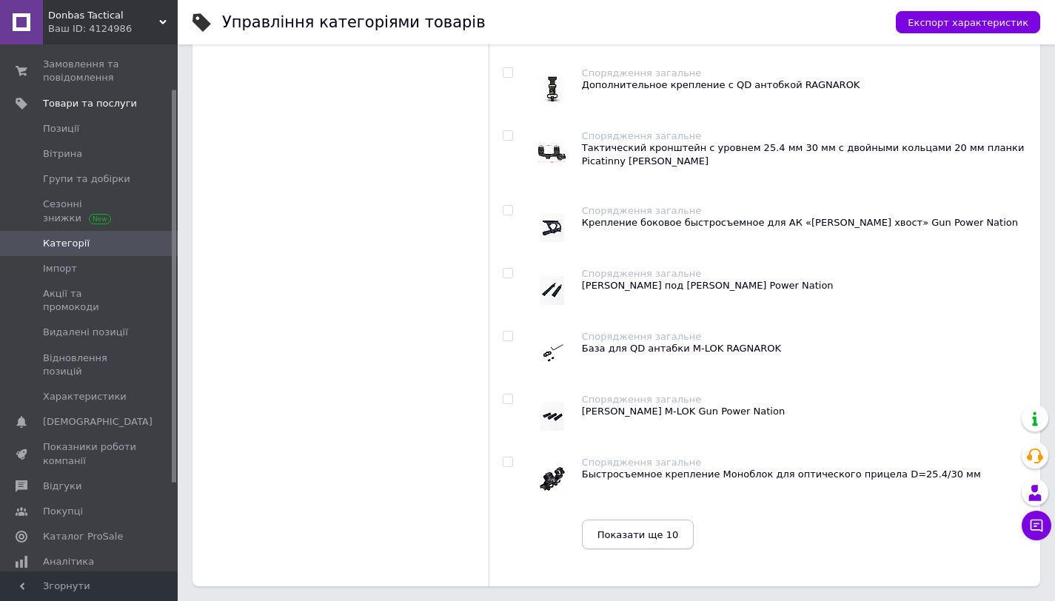
click at [648, 541] on button "Показати ще 10" at bounding box center [638, 535] width 113 height 30
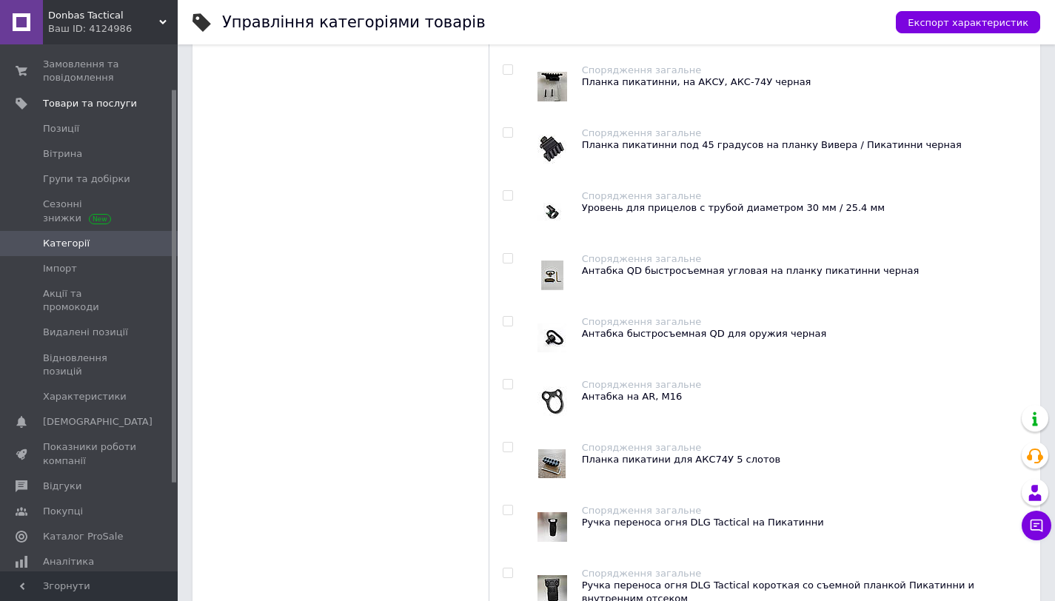
scroll to position [1573, 0]
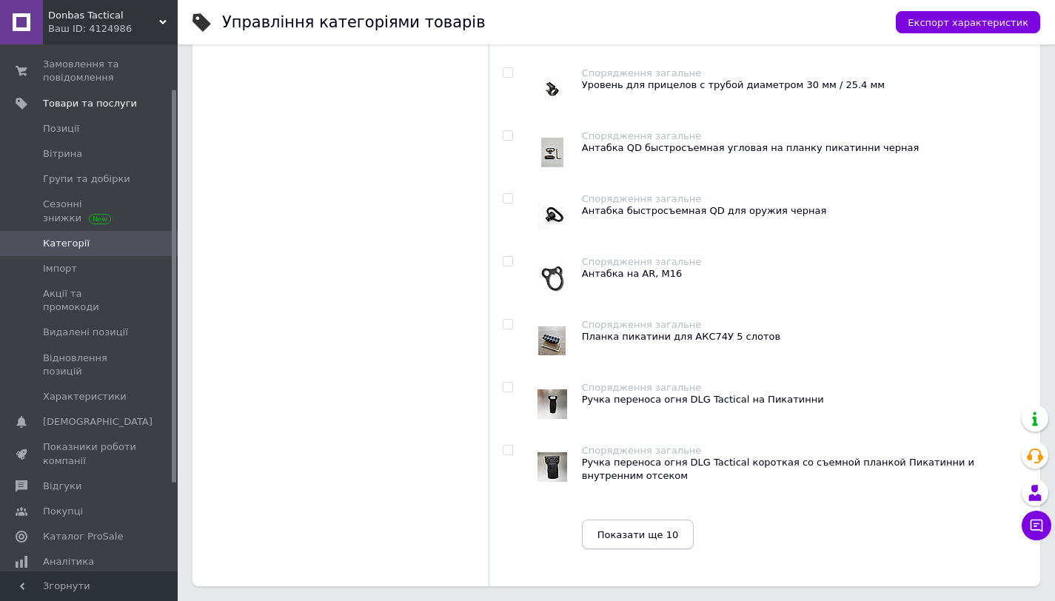
click at [611, 535] on span "Показати ще 10" at bounding box center [638, 535] width 81 height 11
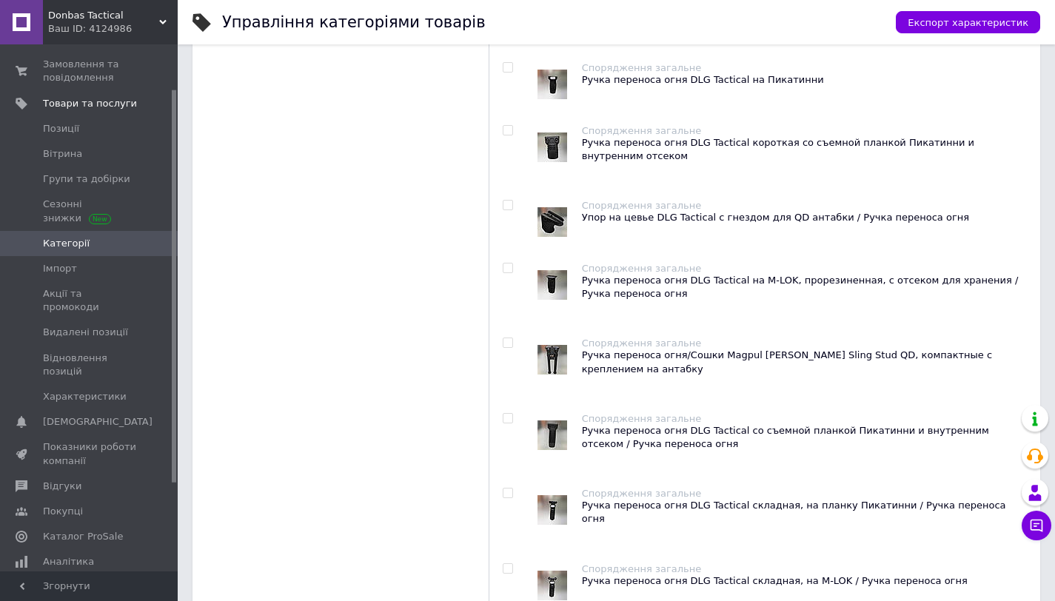
scroll to position [2263, 0]
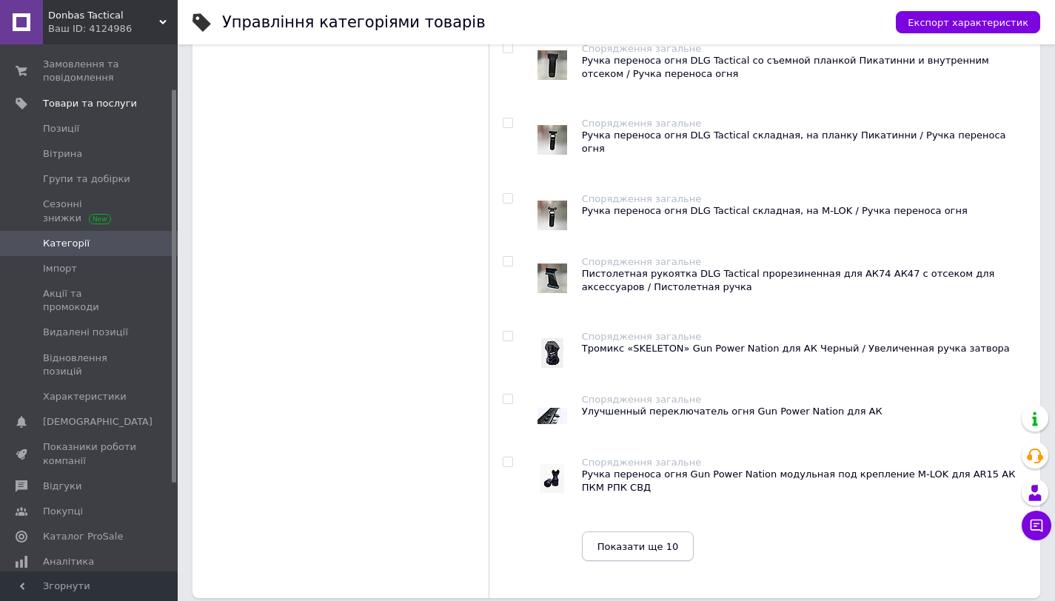
click at [636, 541] on span "Показати ще 10" at bounding box center [638, 546] width 81 height 11
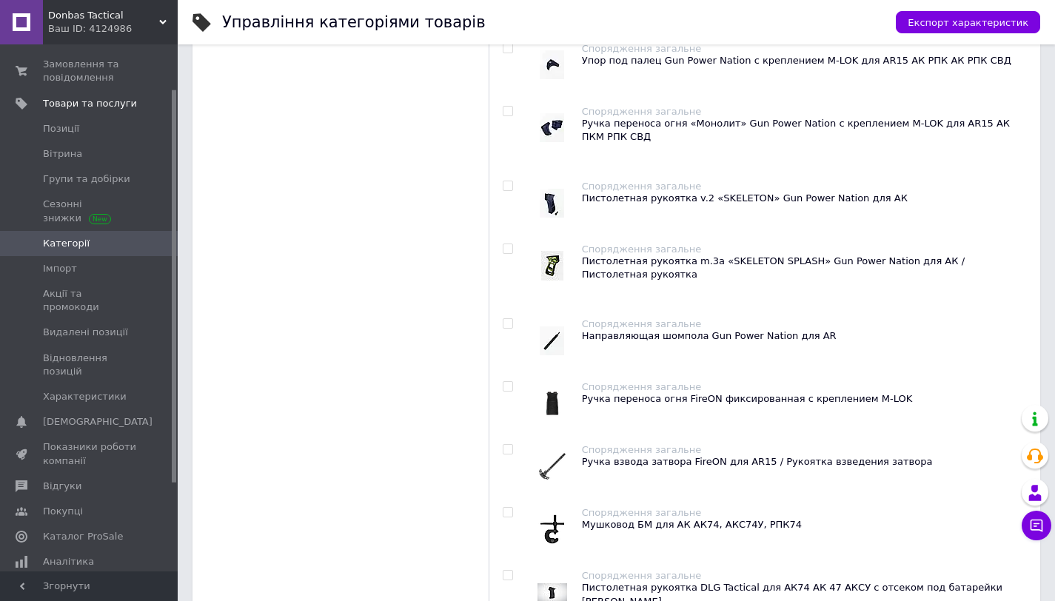
scroll to position [2917, 0]
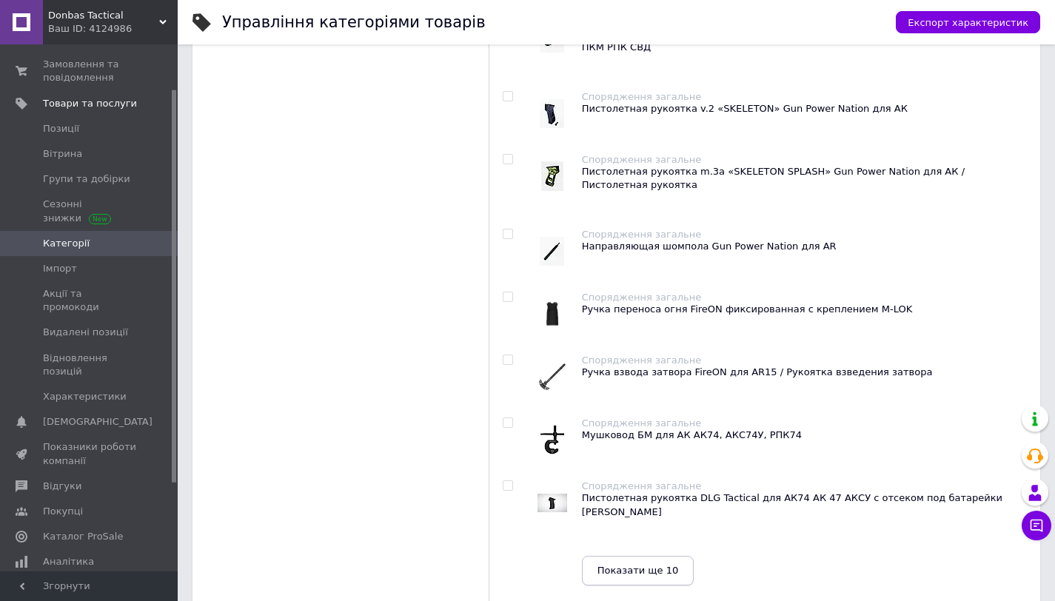
click at [618, 565] on span "Показати ще 10" at bounding box center [638, 570] width 81 height 11
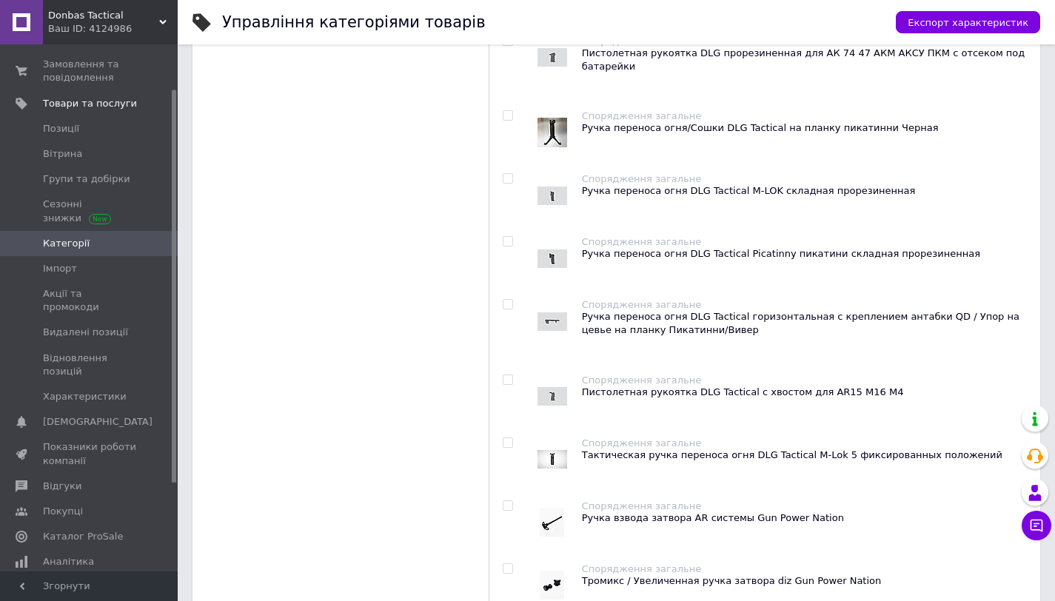
scroll to position [3571, 0]
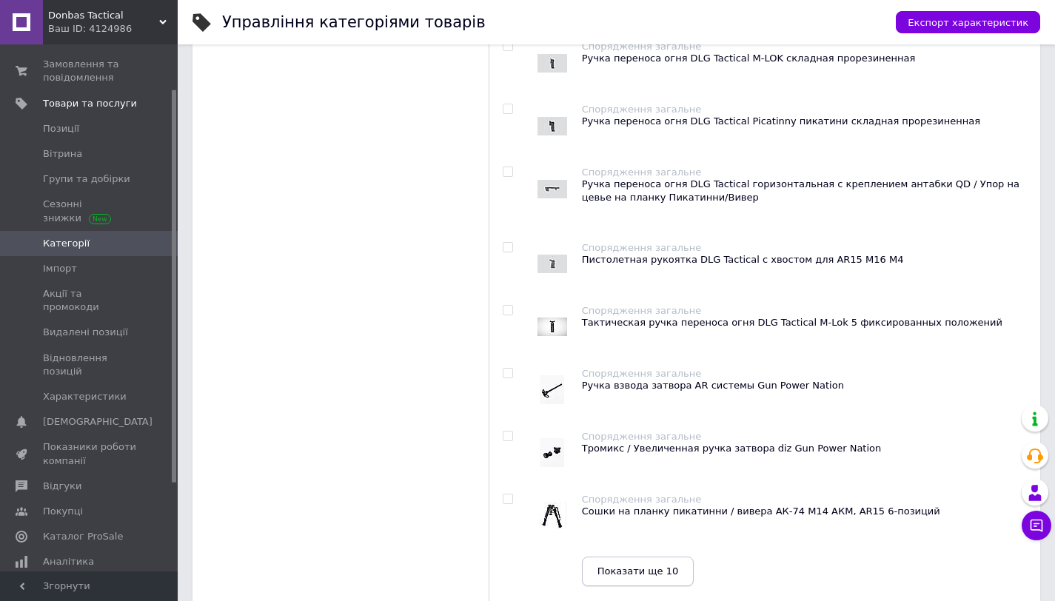
click at [642, 566] on span "Показати ще 10" at bounding box center [638, 571] width 81 height 11
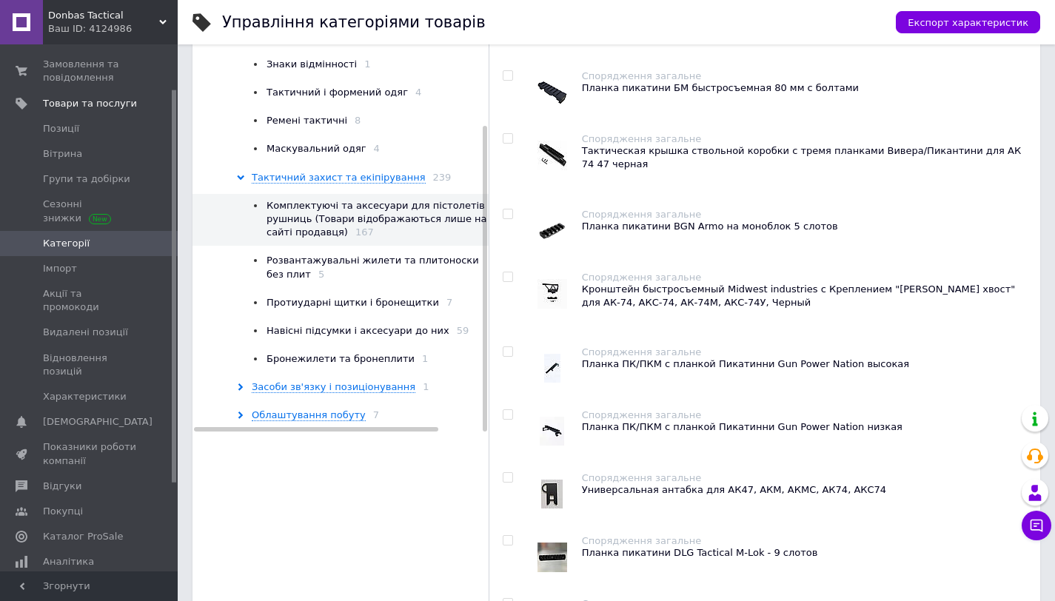
scroll to position [0, 0]
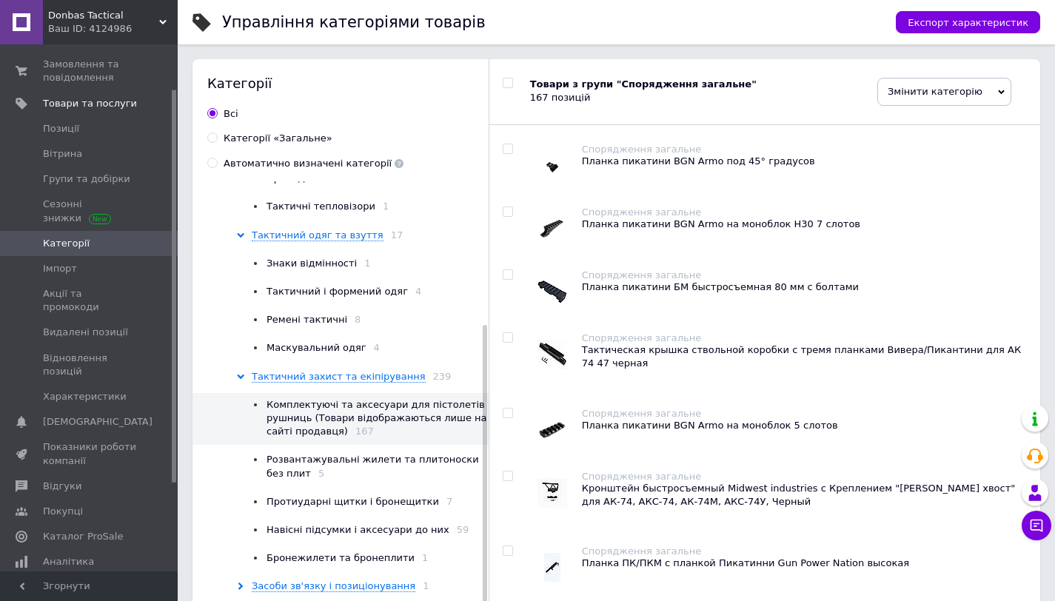
click at [507, 83] on input "checkbox" at bounding box center [508, 84] width 10 height 10
checkbox input "true"
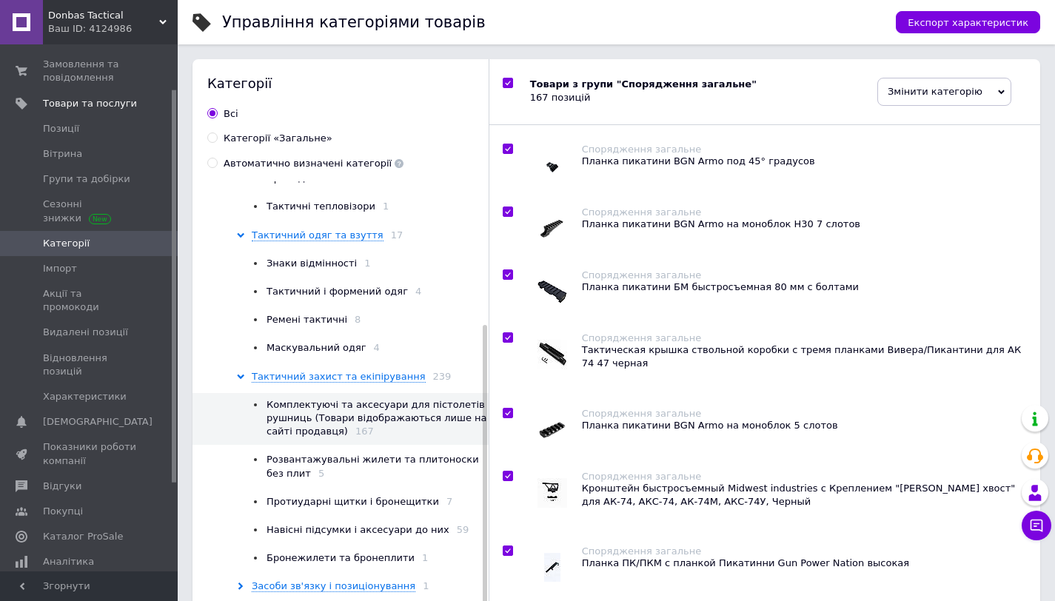
checkbox input "true"
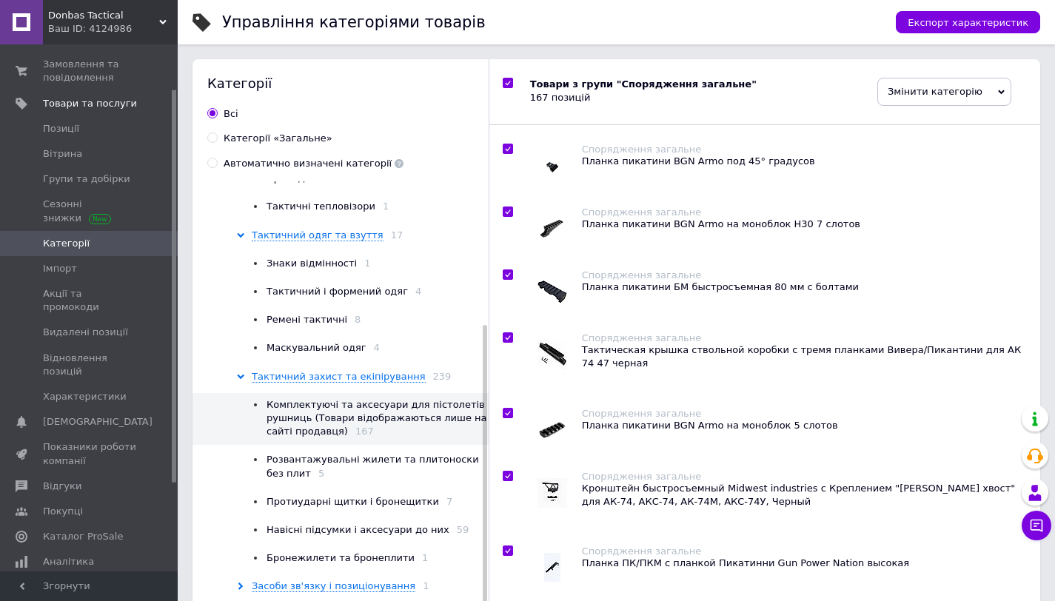
checkbox input "true"
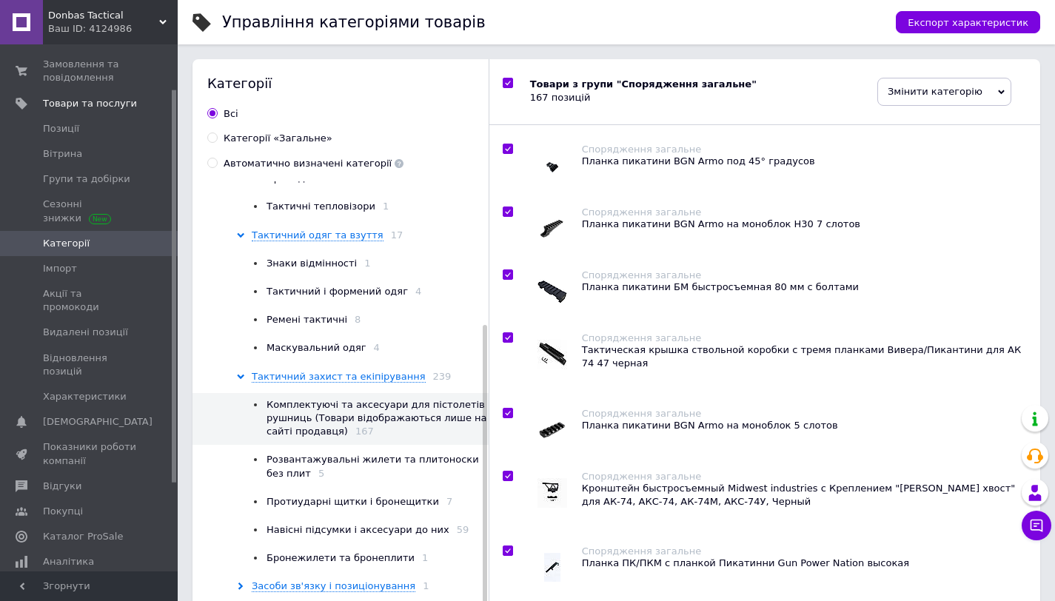
checkbox input "true"
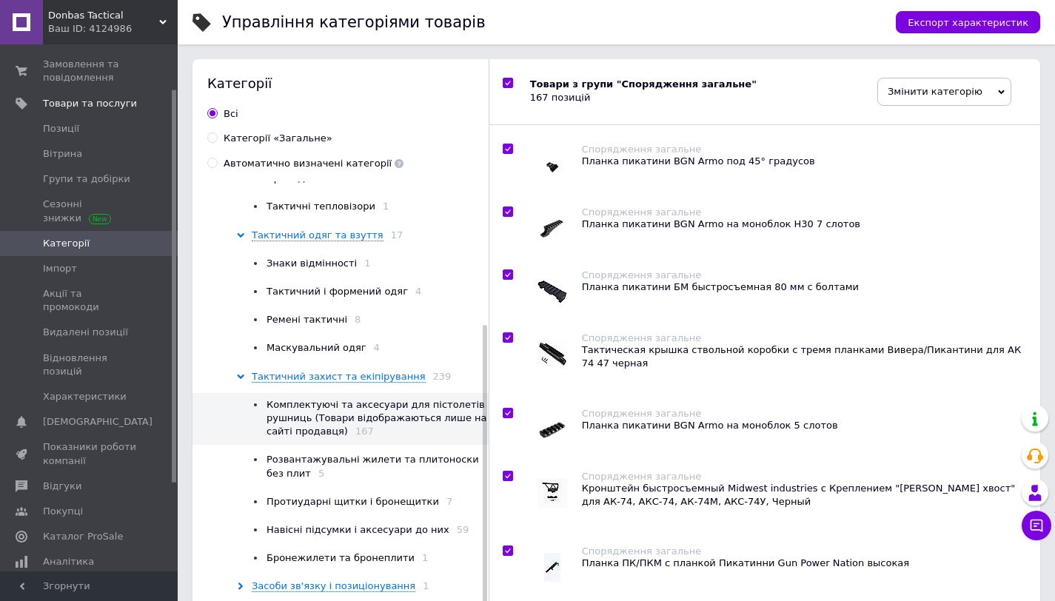
checkbox input "true"
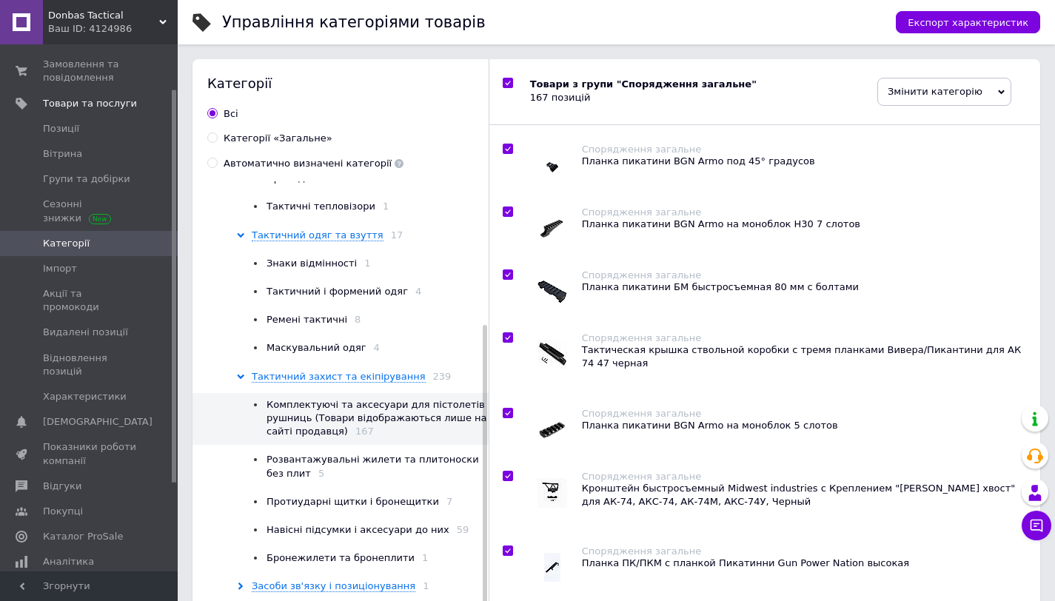
checkbox input "true"
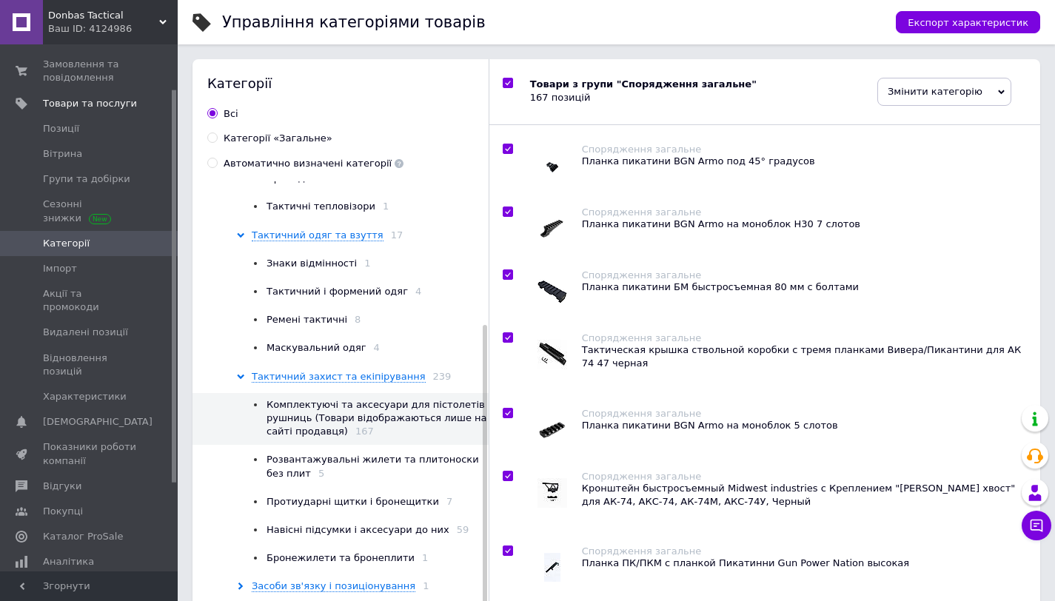
checkbox input "true"
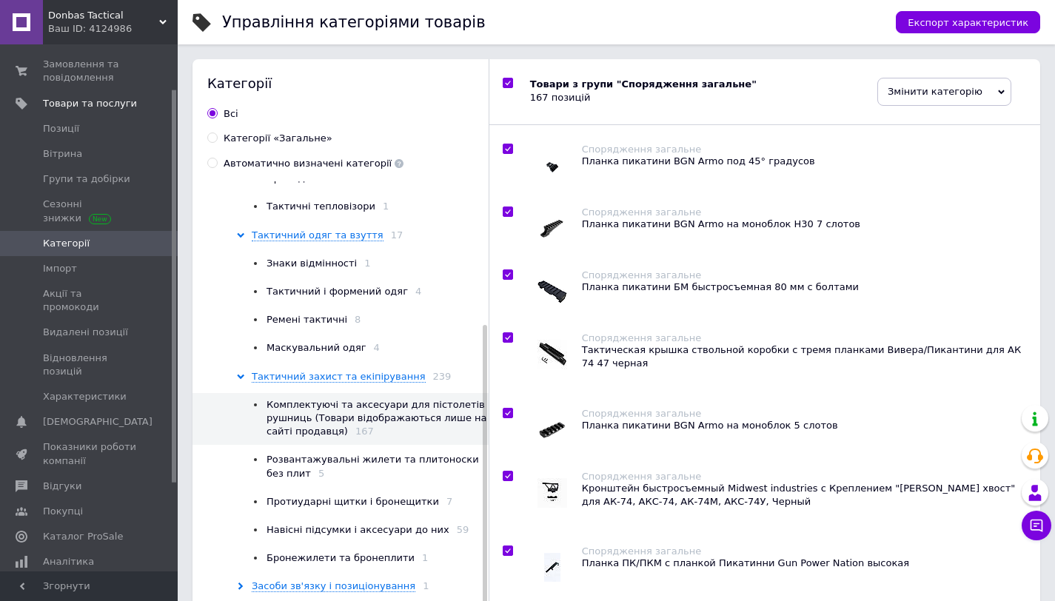
checkbox input "true"
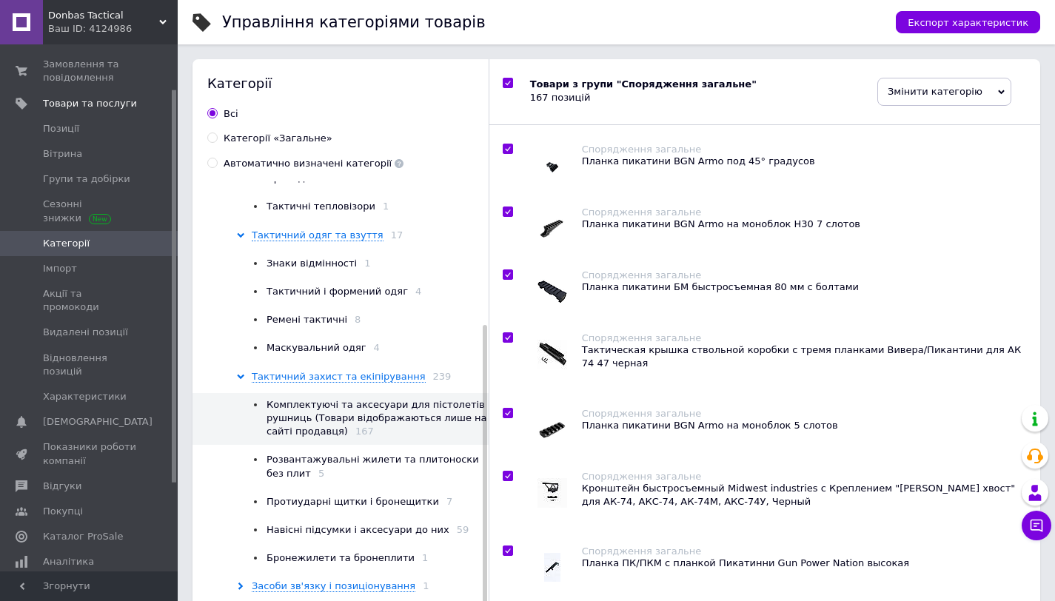
checkbox input "true"
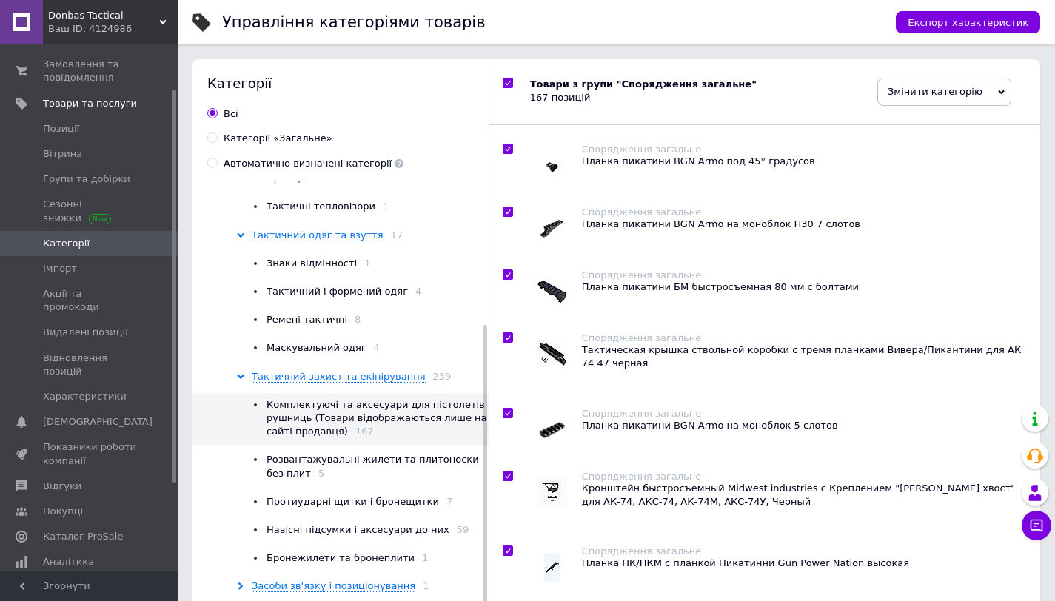
checkbox input "true"
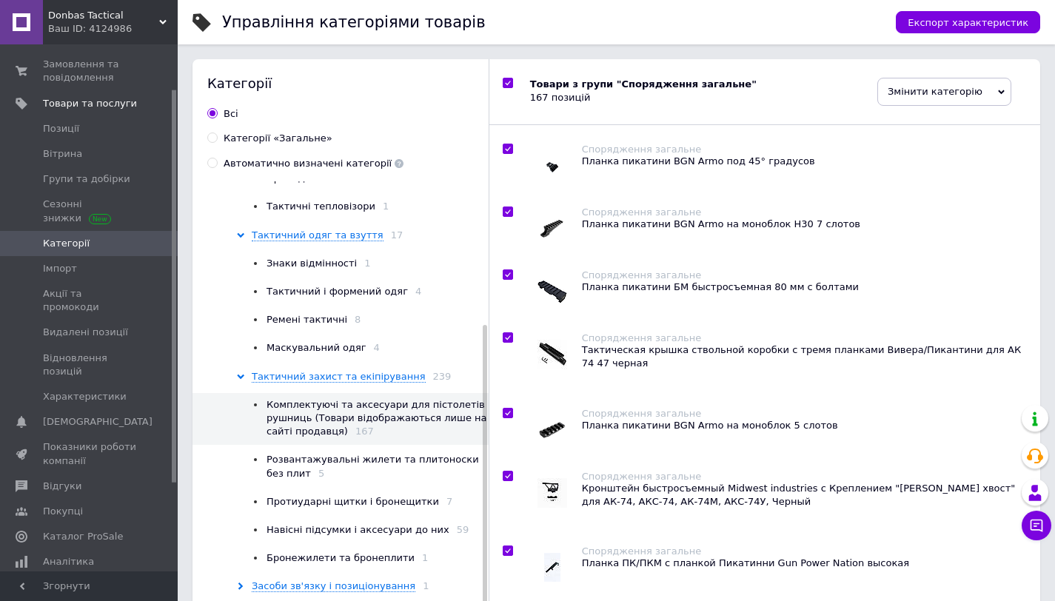
checkbox input "true"
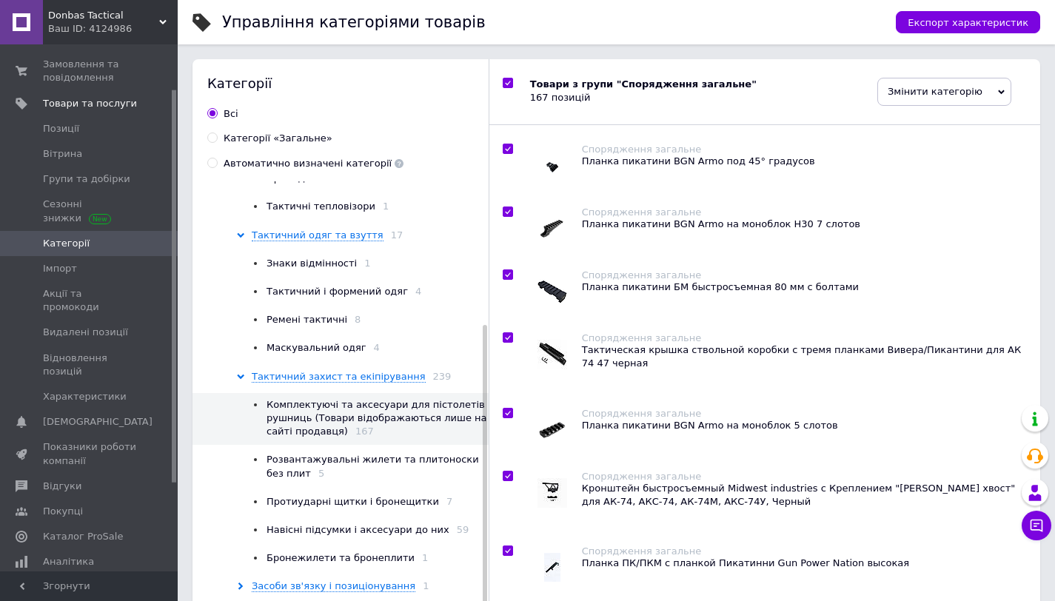
checkbox input "true"
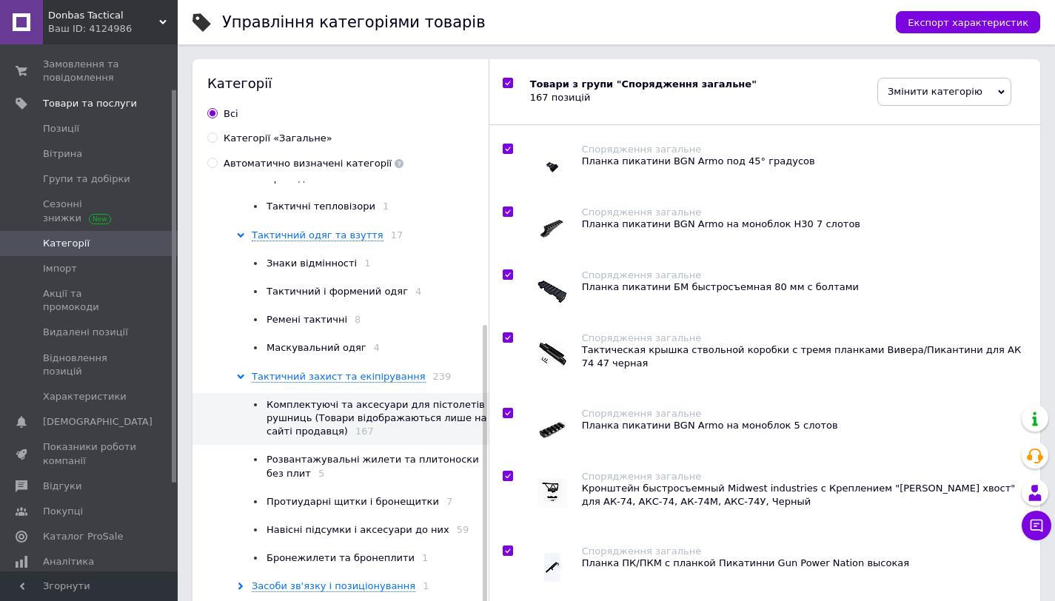
checkbox input "true"
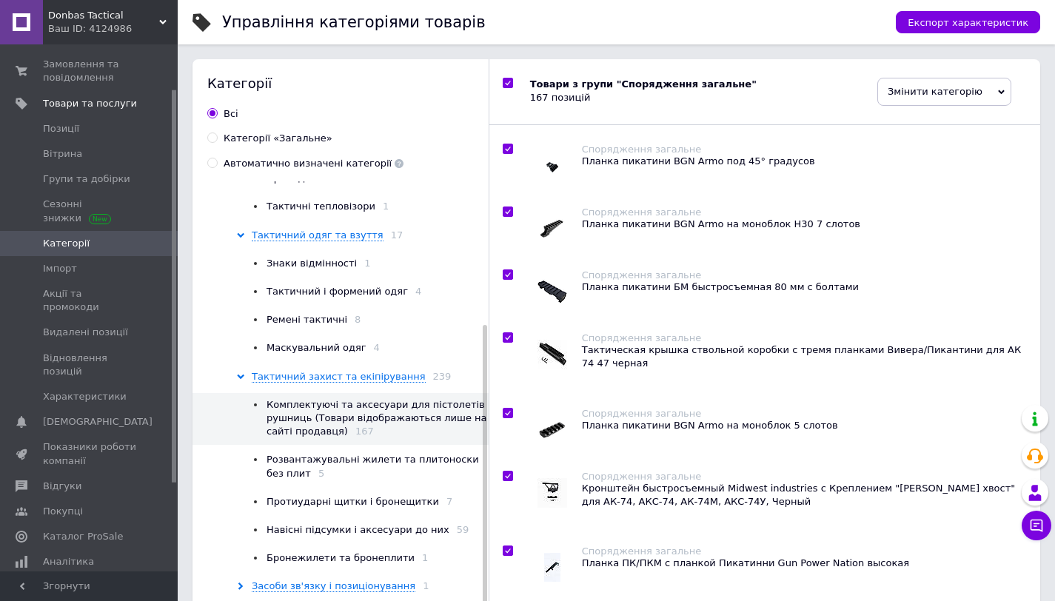
checkbox input "true"
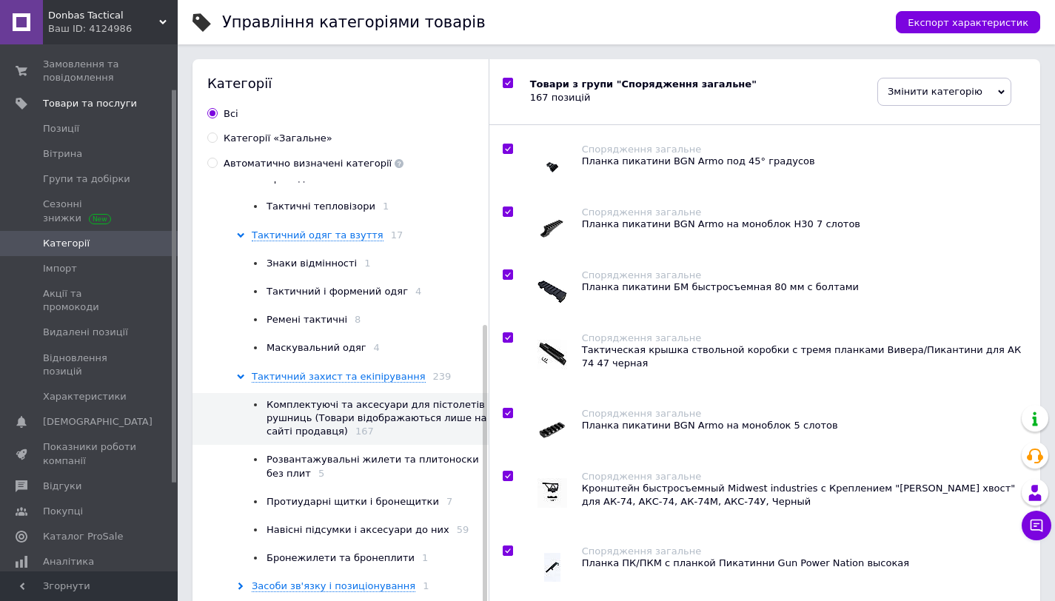
checkbox input "true"
click at [906, 99] on span "Змінити категорію" at bounding box center [945, 92] width 134 height 28
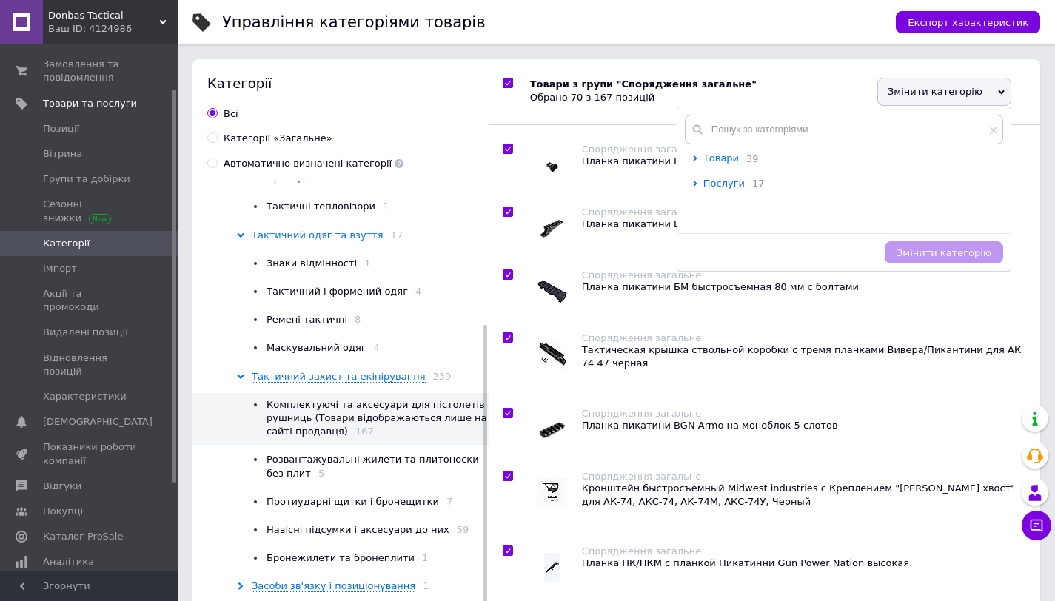
click at [707, 158] on span "Товари" at bounding box center [722, 158] width 36 height 11
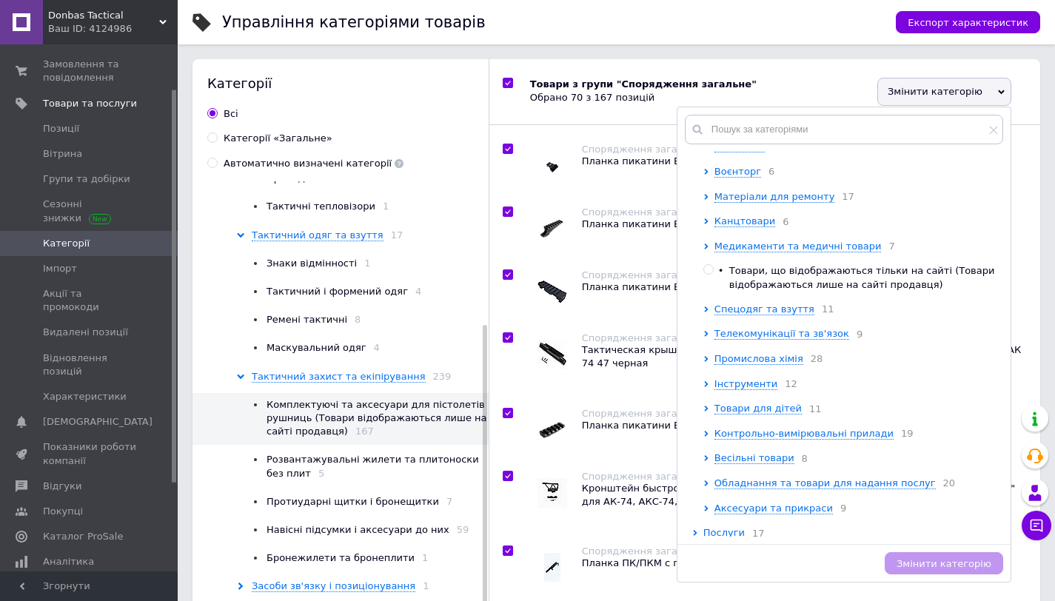
scroll to position [598, 0]
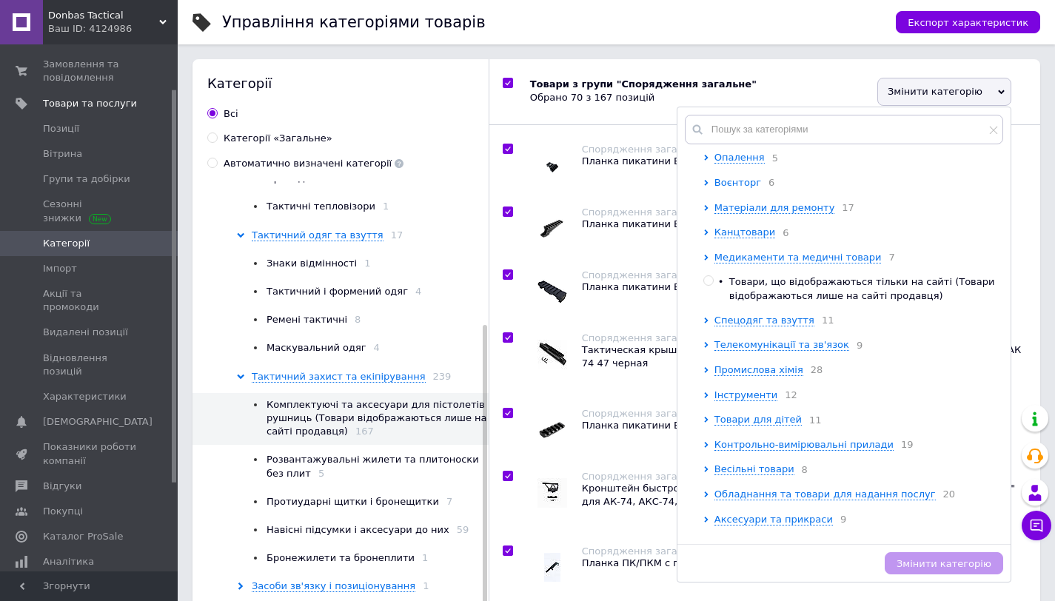
click at [727, 188] on span "Воєнторг" at bounding box center [738, 182] width 47 height 11
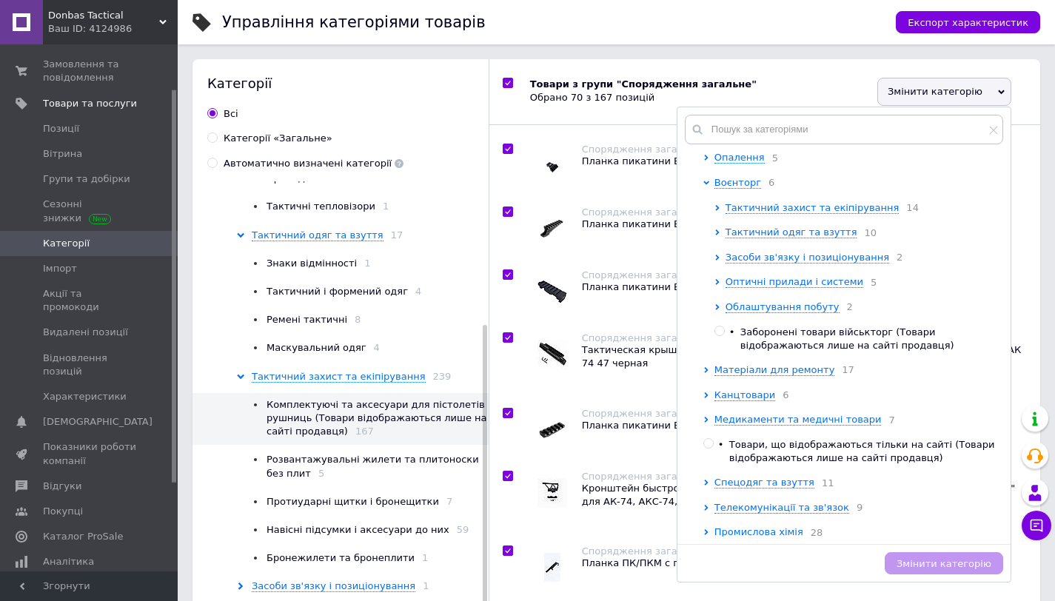
click at [732, 216] on div "Тактичний захист та екіпірування 14" at bounding box center [861, 208] width 270 height 14
click at [731, 213] on span "Тактичний захист та екіпірування" at bounding box center [813, 207] width 174 height 11
checkbox input "true"
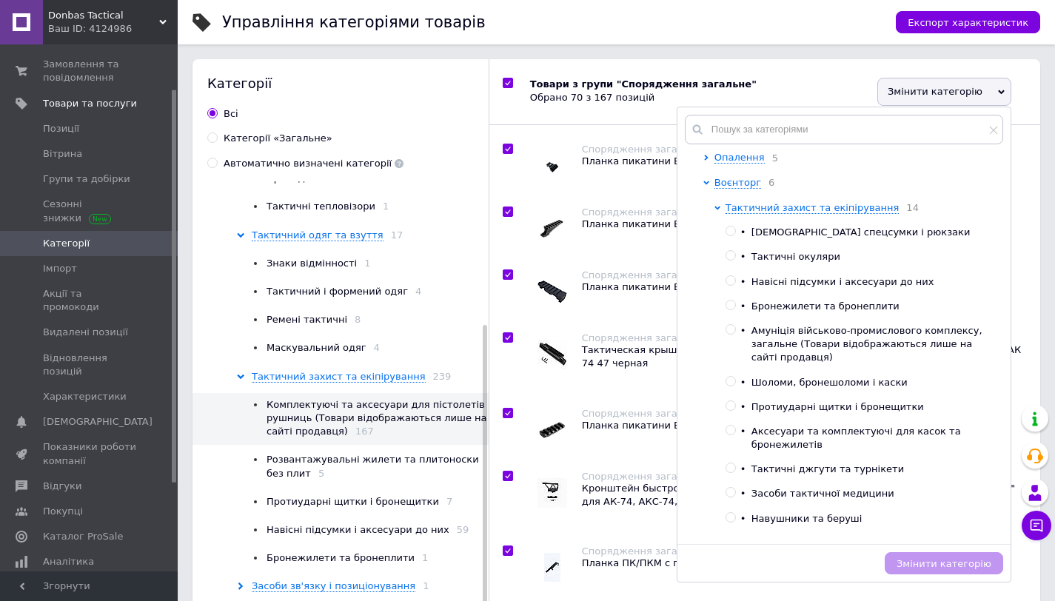
click at [726, 436] on input "radio" at bounding box center [731, 431] width 10 height 10
radio input "true"
click at [911, 564] on span "Змінити категорію" at bounding box center [944, 563] width 95 height 11
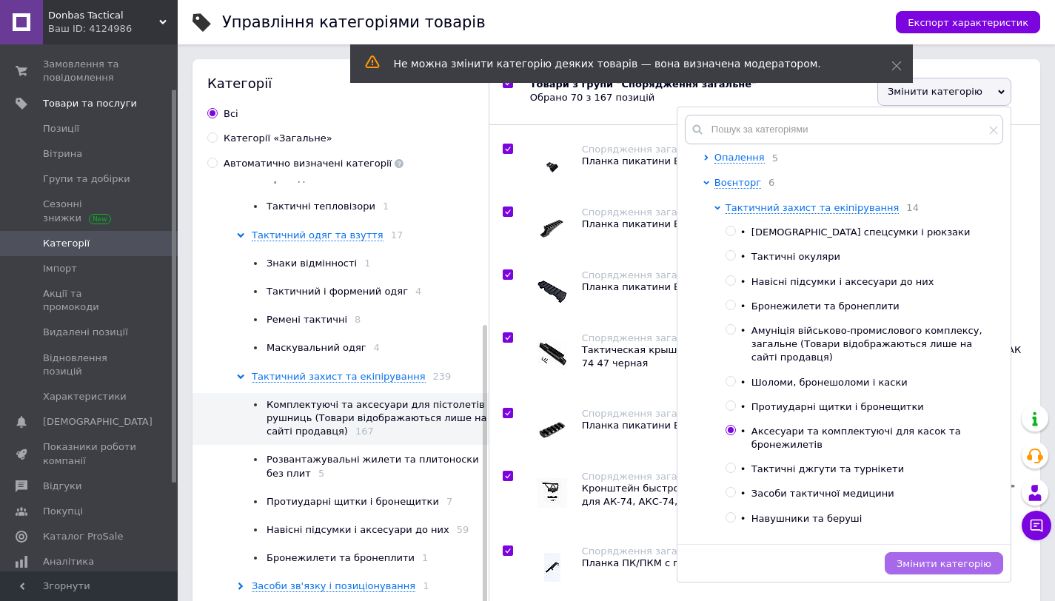
click at [911, 564] on span "Змінити категорію" at bounding box center [944, 563] width 95 height 11
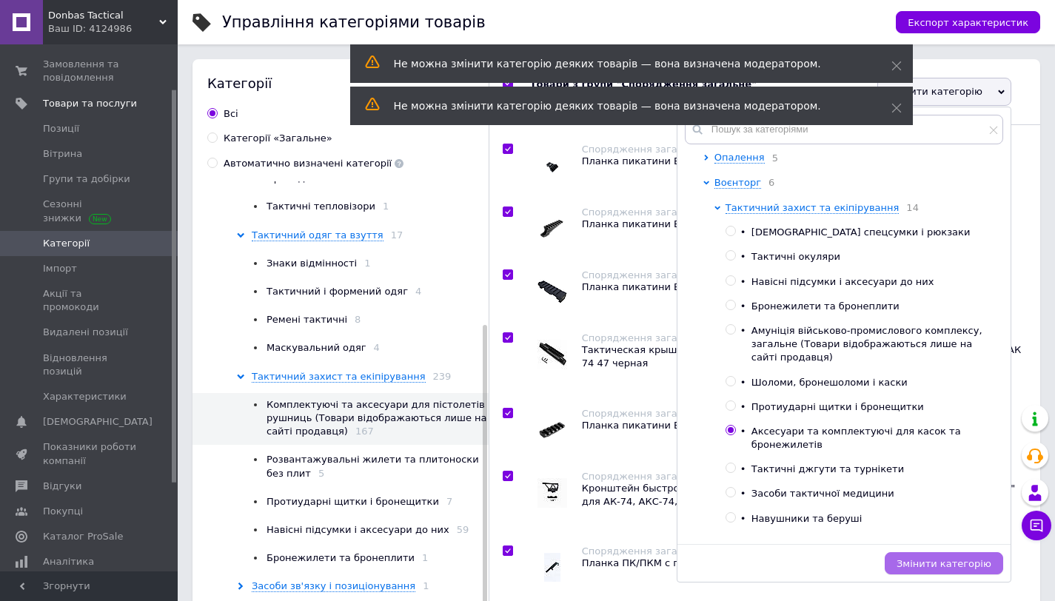
click at [911, 564] on span "Змінити категорію" at bounding box center [944, 563] width 95 height 11
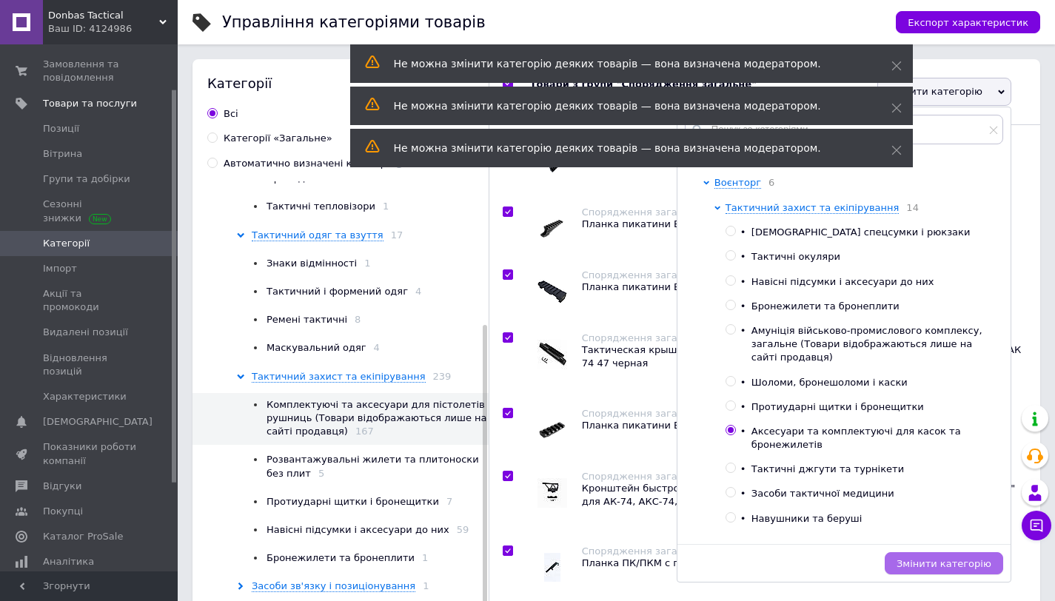
click at [911, 564] on span "Змінити категорію" at bounding box center [944, 563] width 95 height 11
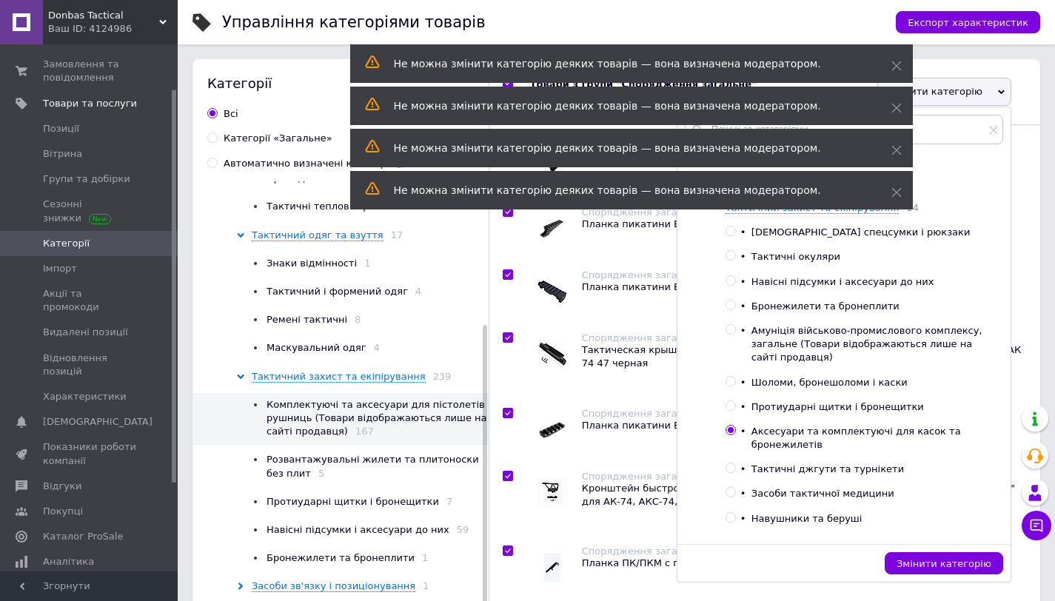
checkbox input "true"
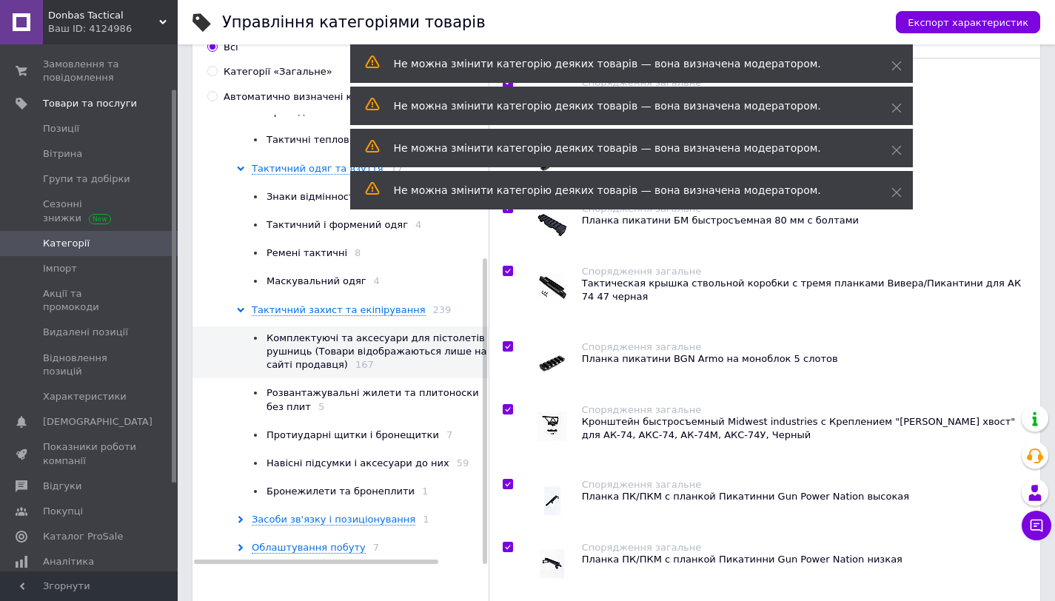
scroll to position [0, 0]
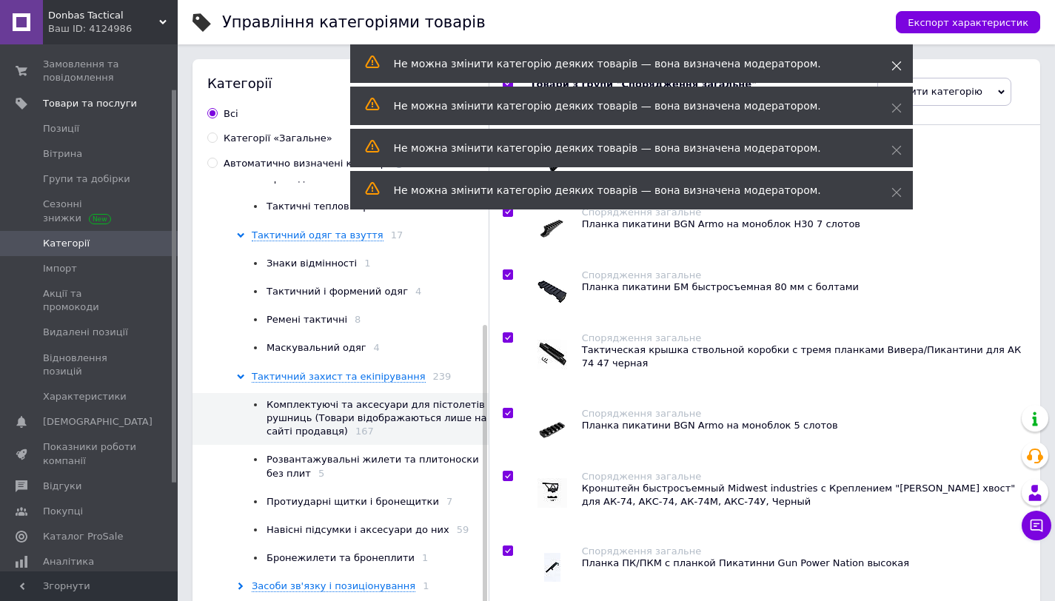
click at [892, 67] on icon at bounding box center [897, 66] width 10 height 10
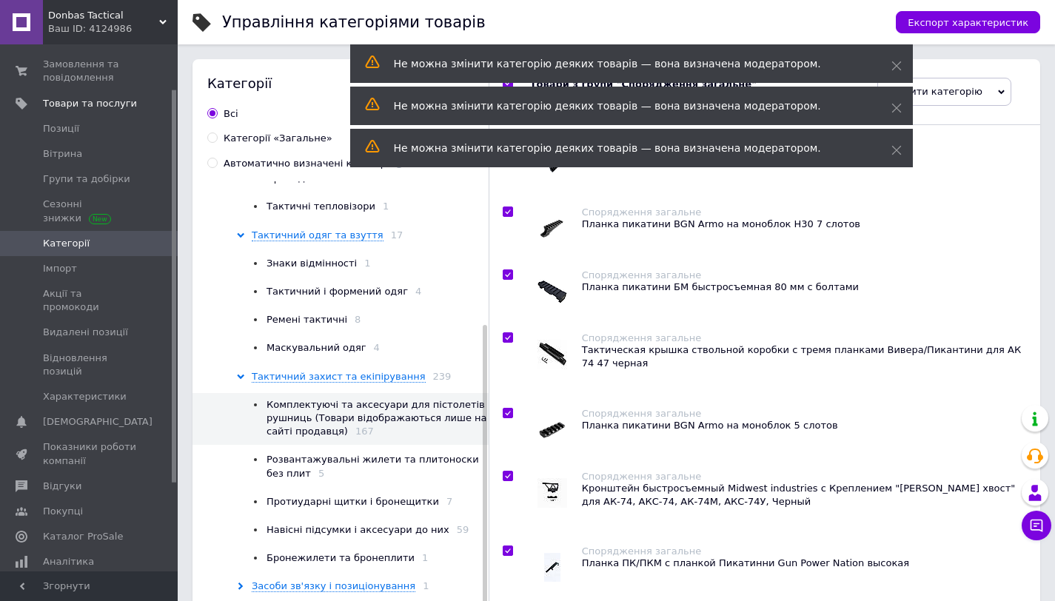
click at [898, 99] on div "Не можна змінити категорію деяких товарів — вона визначена модератором." at bounding box center [631, 106] width 563 height 39
click at [897, 107] on icon at bounding box center [897, 108] width 10 height 10
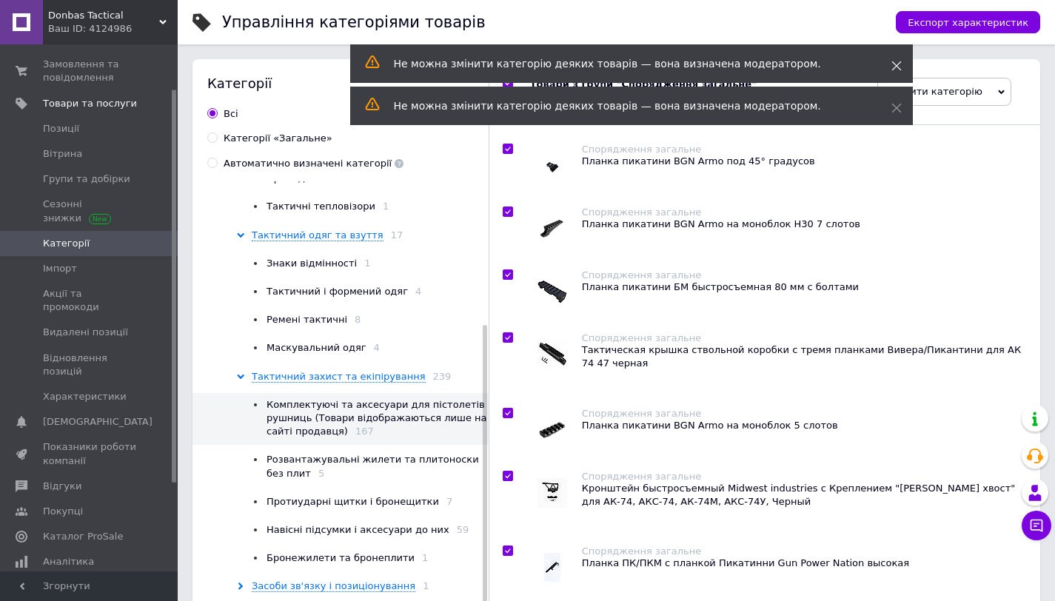
click at [897, 67] on use at bounding box center [897, 66] width 10 height 10
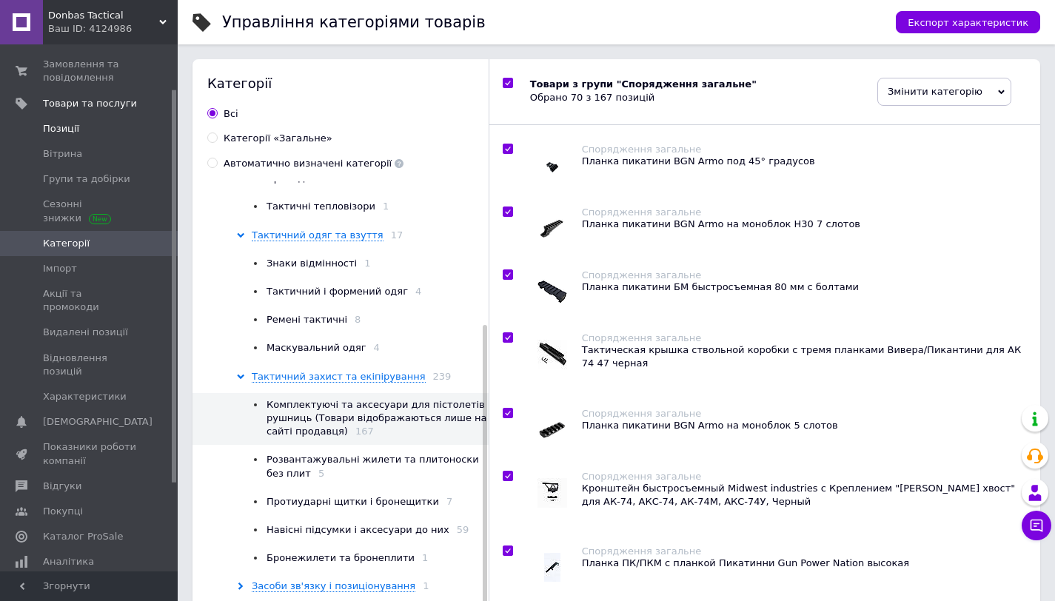
click at [73, 119] on link "Позиції" at bounding box center [91, 128] width 182 height 25
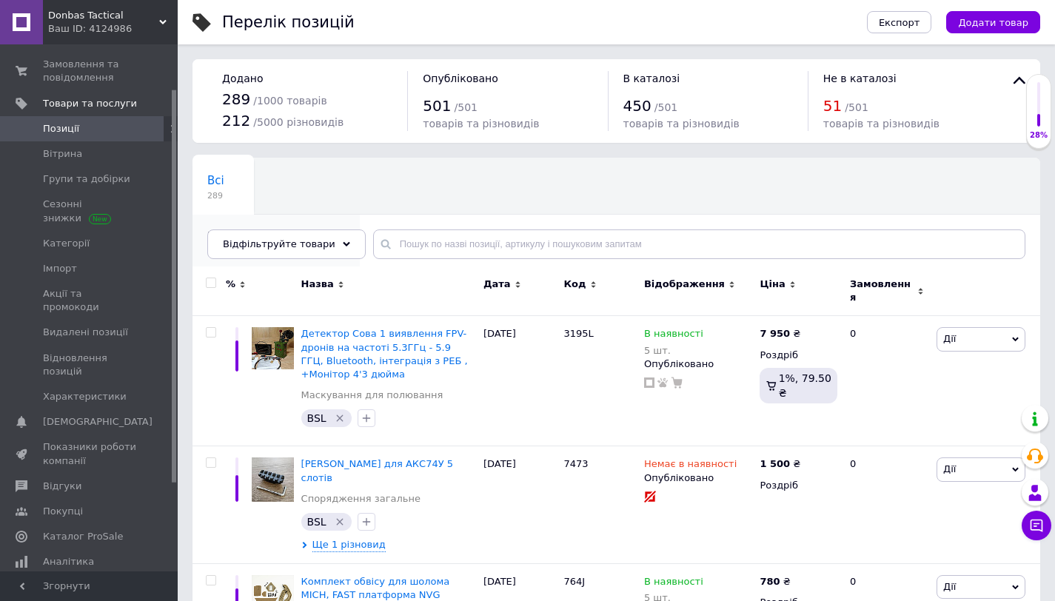
click at [316, 215] on div "Приховані в каталозі 37" at bounding box center [276, 243] width 167 height 56
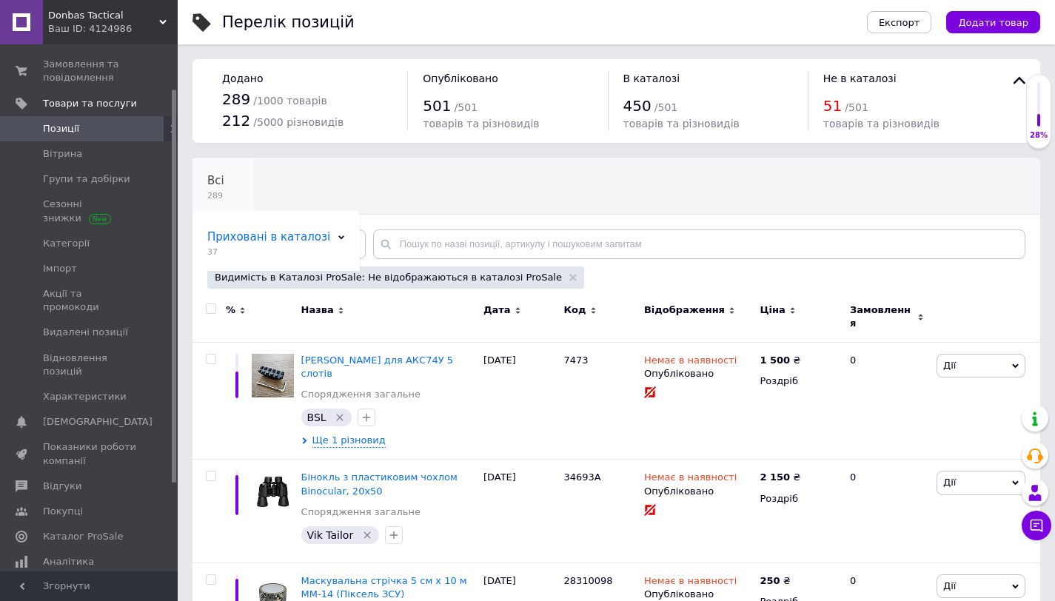
click at [219, 203] on div "Всі 289" at bounding box center [223, 187] width 61 height 56
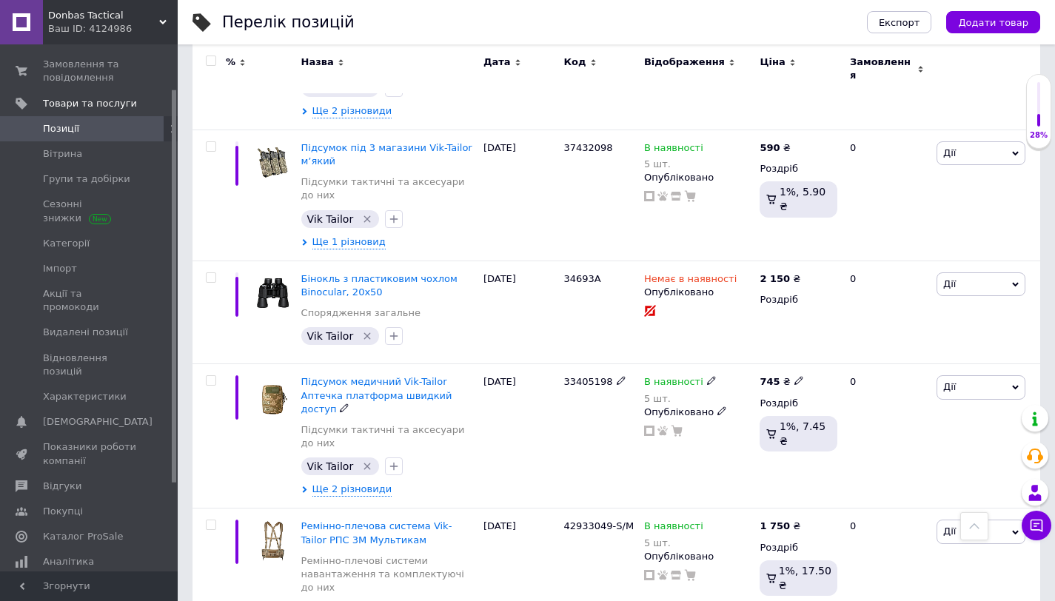
scroll to position [1873, 0]
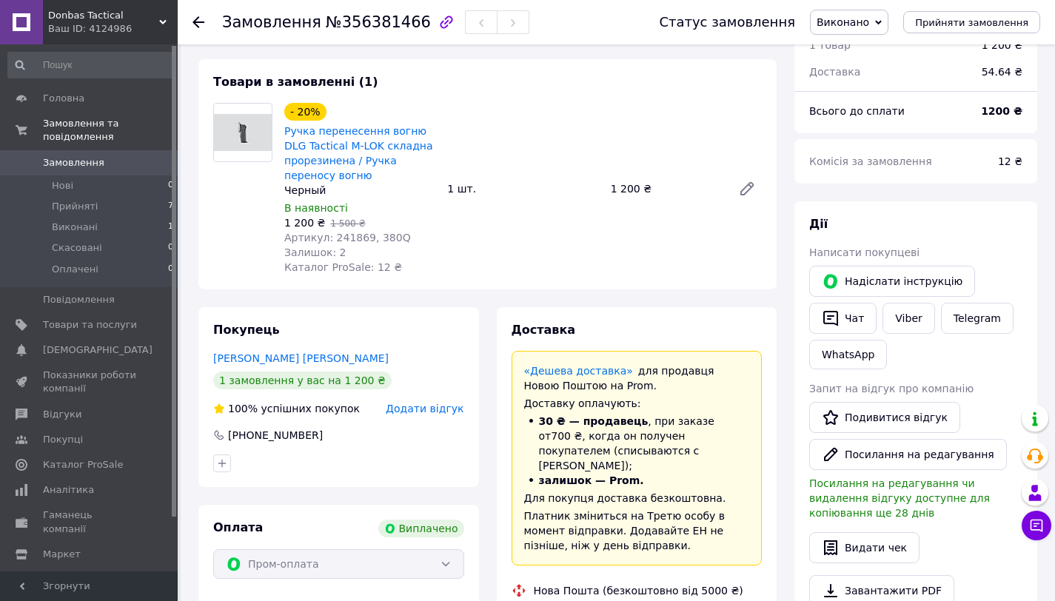
scroll to position [67, 0]
